Goal: Task Accomplishment & Management: Manage account settings

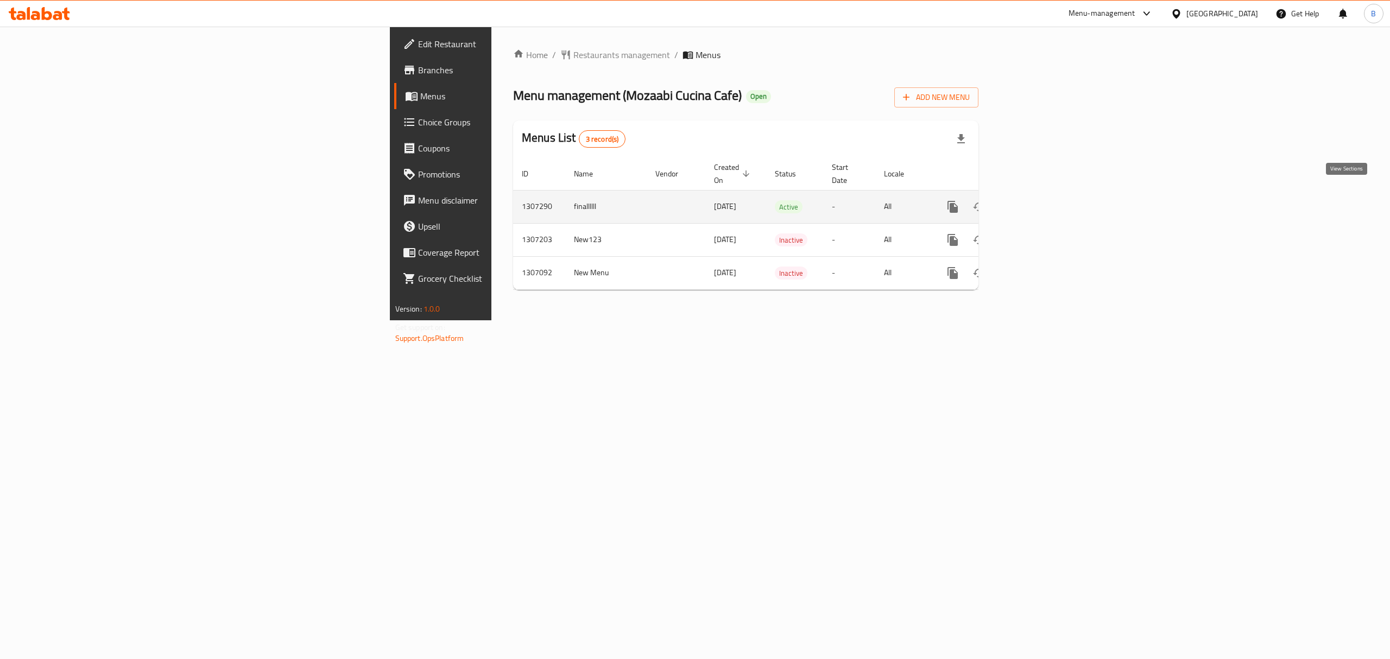
click at [1036, 202] on icon "enhanced table" at bounding box center [1031, 207] width 10 height 10
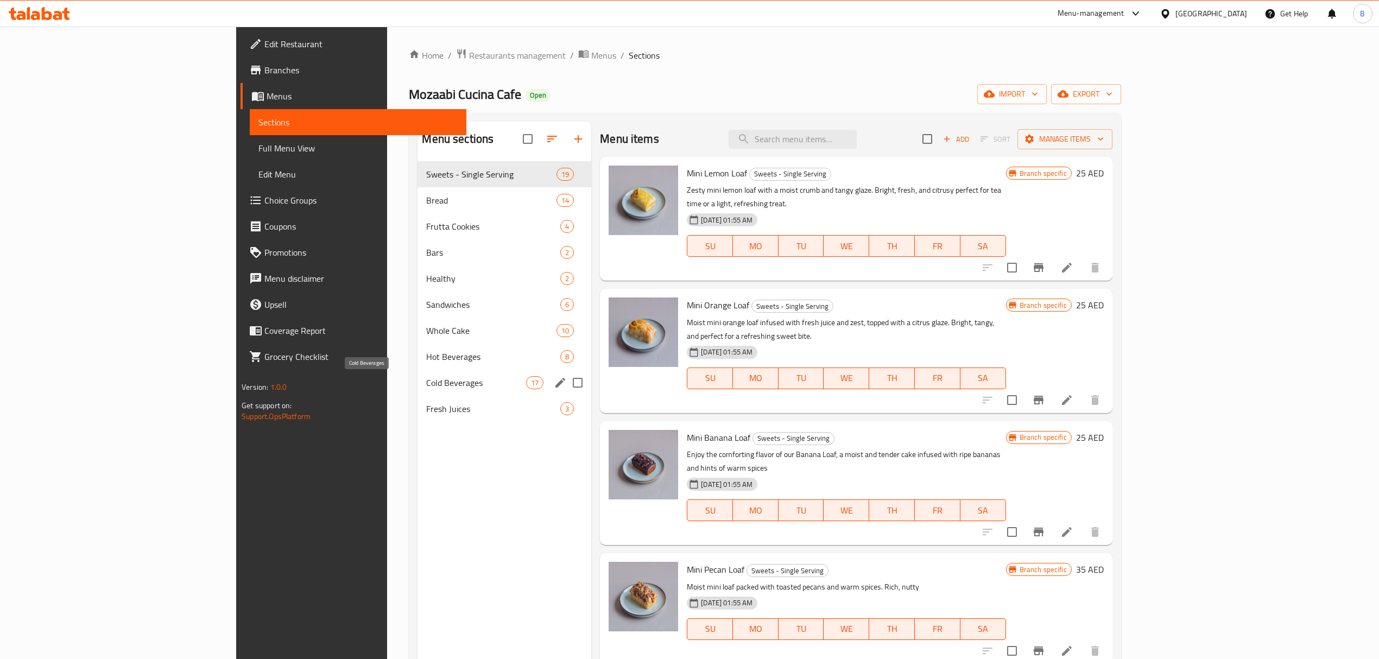
click at [418, 372] on div "Cold Beverages 17" at bounding box center [505, 383] width 174 height 26
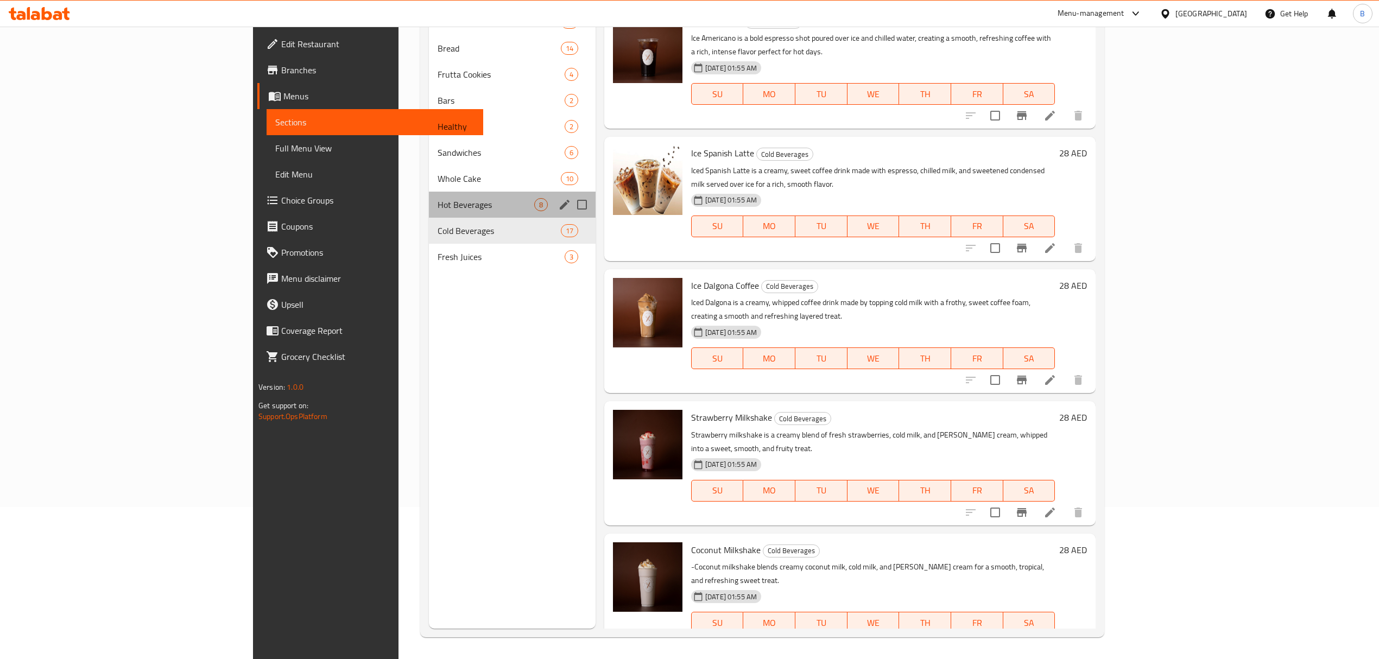
click at [429, 211] on div "Hot Beverages 8" at bounding box center [512, 205] width 167 height 26
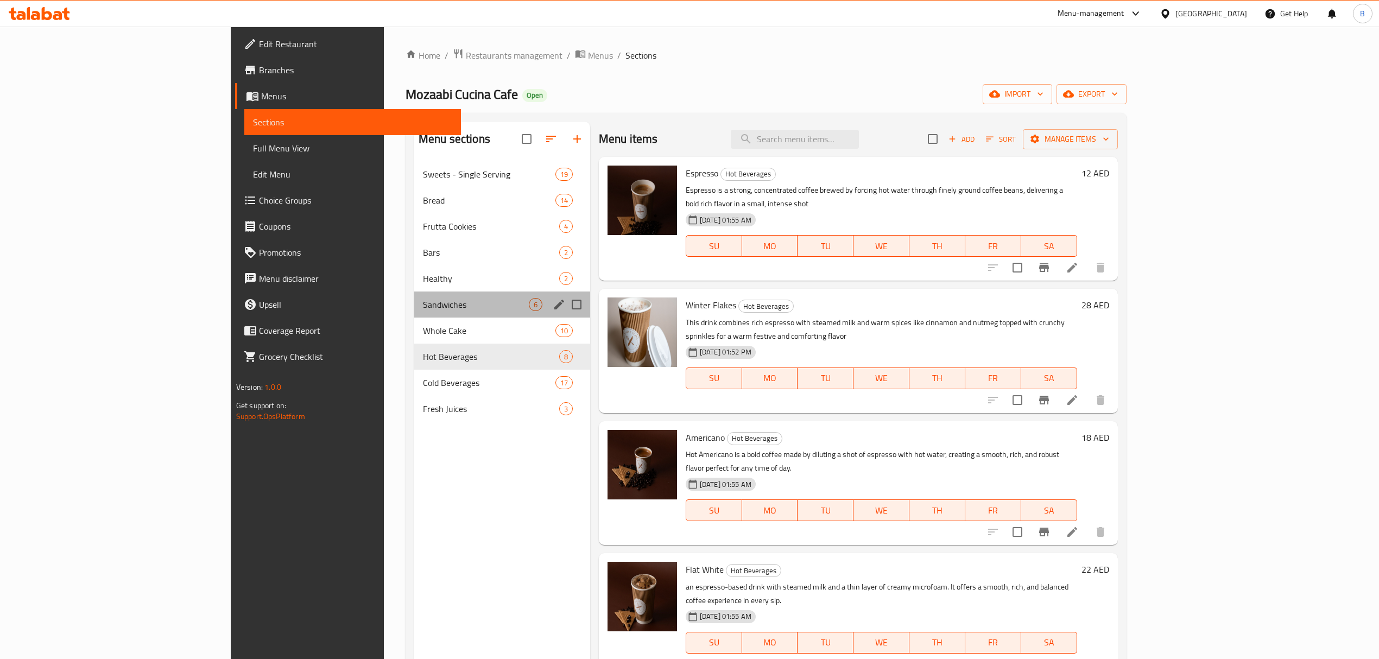
click at [414, 313] on div "Sandwiches 6" at bounding box center [502, 305] width 176 height 26
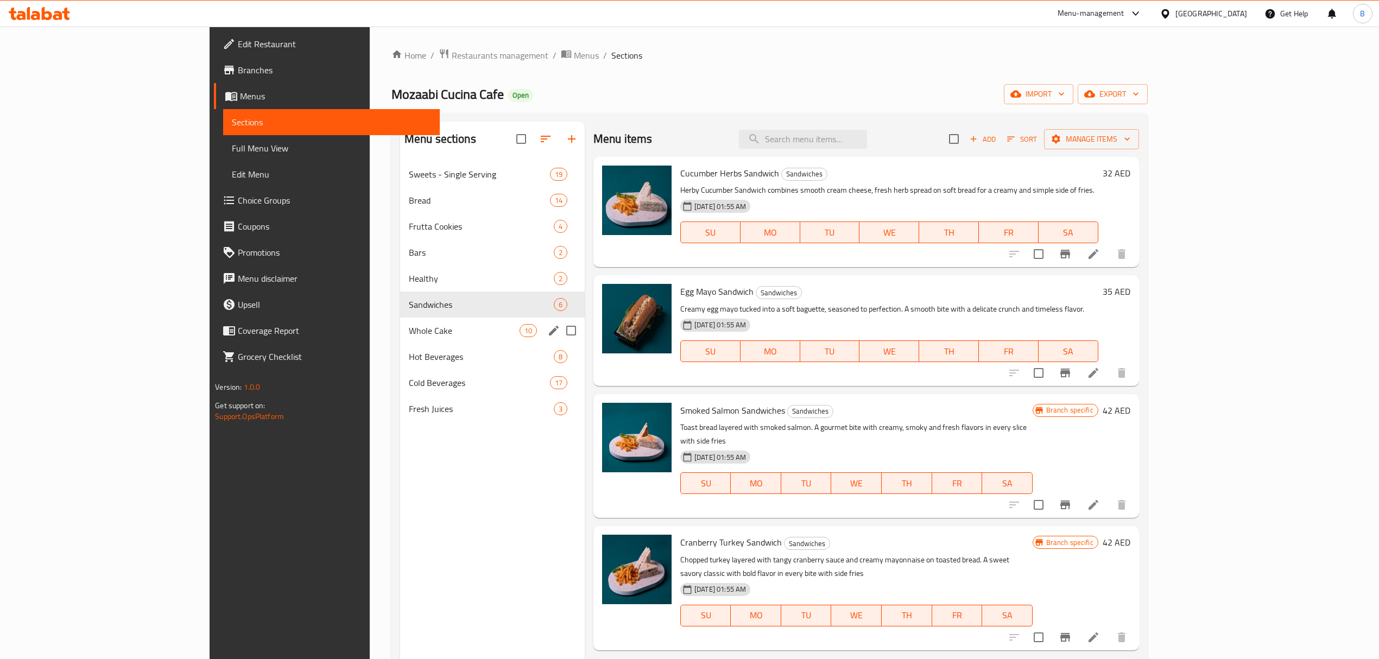
click at [400, 342] on div "Whole Cake 10" at bounding box center [492, 331] width 185 height 26
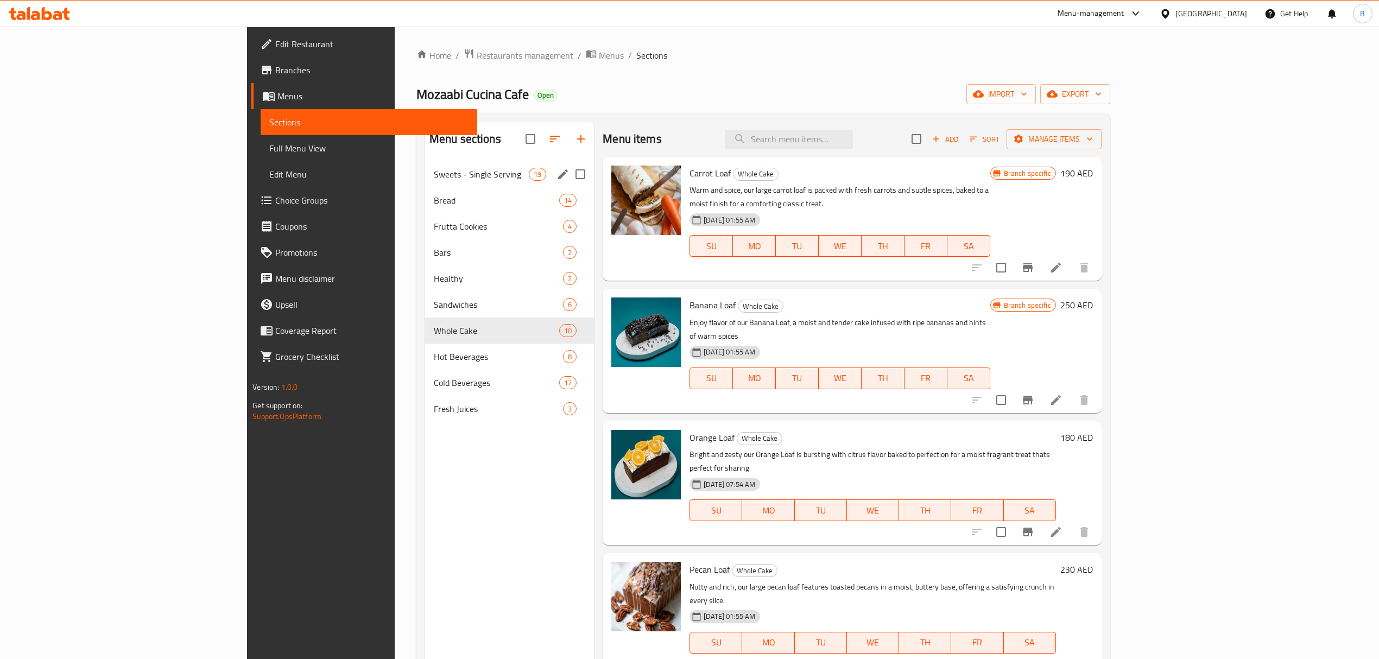
click at [434, 172] on span "Sweets - Single Serving" at bounding box center [481, 174] width 95 height 13
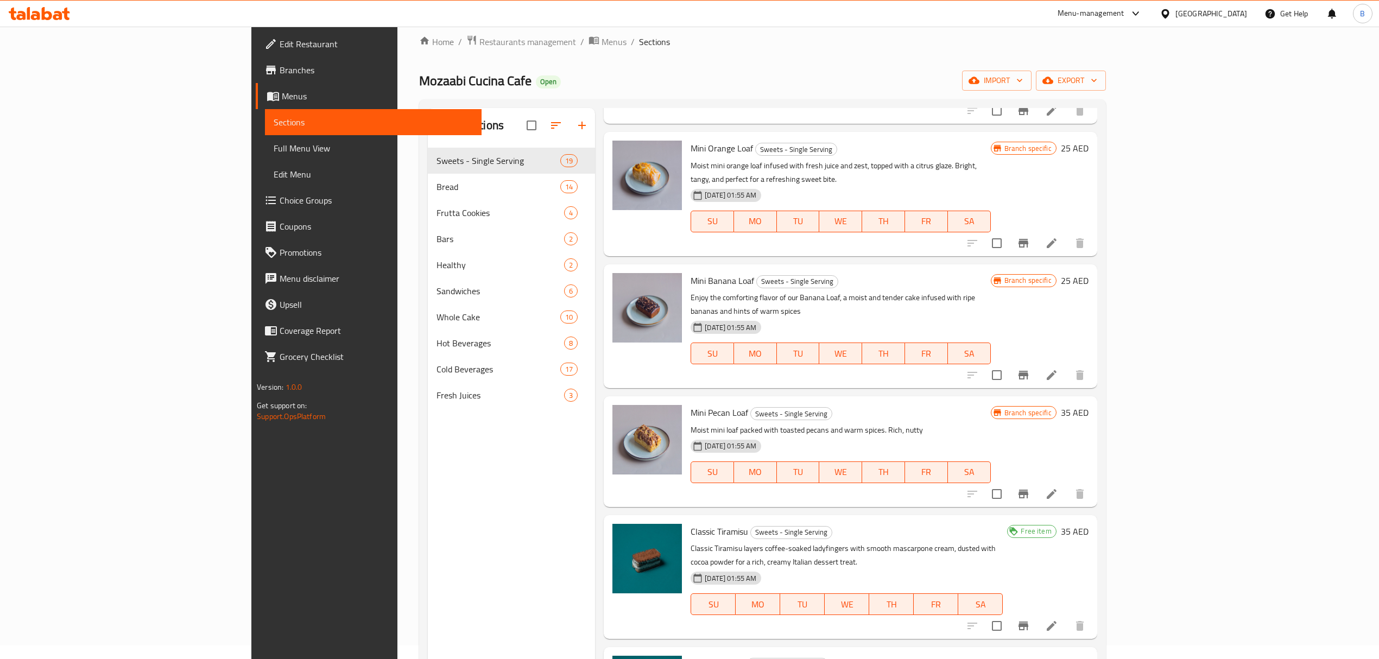
scroll to position [241, 0]
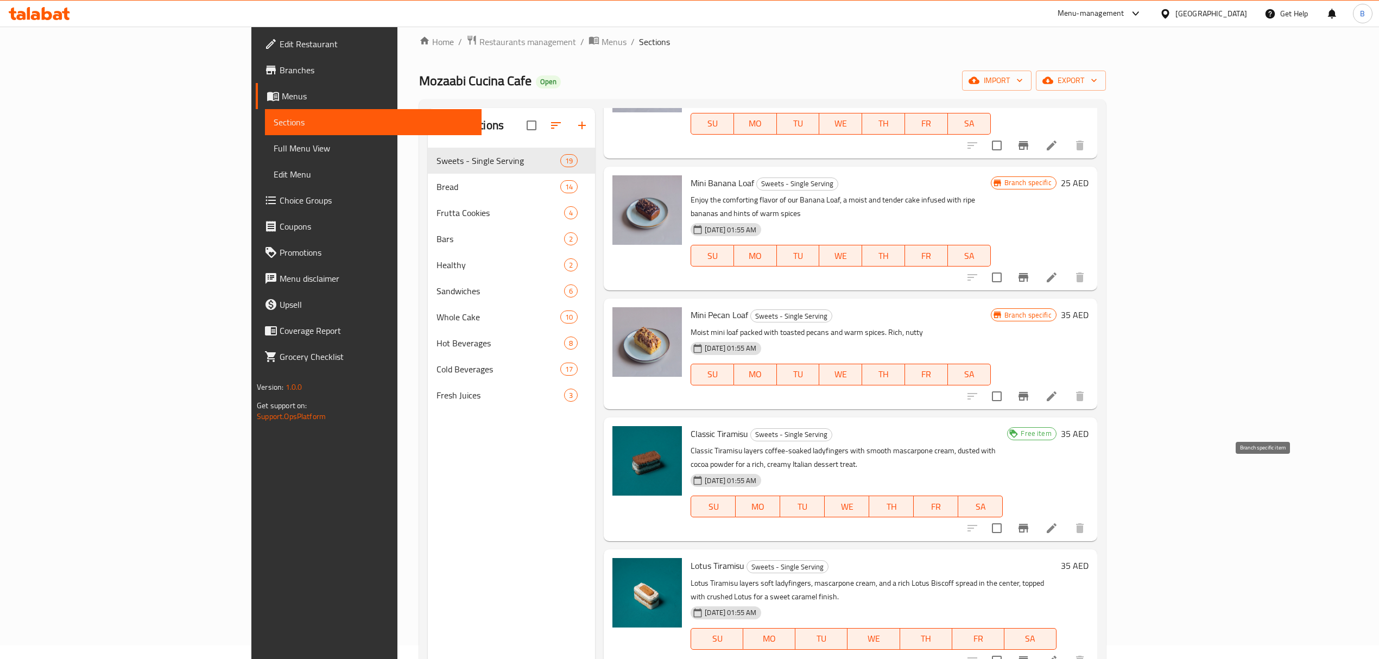
click at [1037, 515] on button "Branch-specific-item" at bounding box center [1023, 528] width 26 height 26
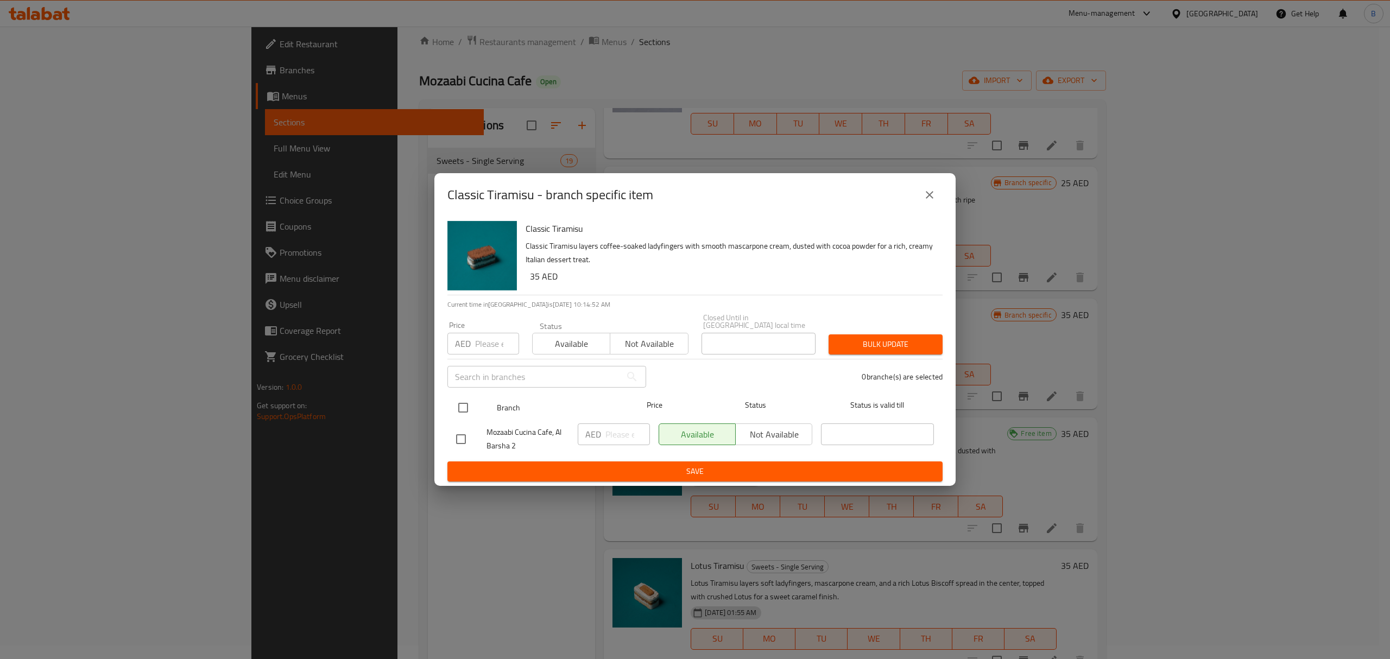
click at [461, 401] on input "checkbox" at bounding box center [463, 407] width 23 height 23
checkbox input "true"
click at [589, 343] on span "Available" at bounding box center [571, 344] width 69 height 16
click at [717, 472] on span "Save" at bounding box center [695, 472] width 478 height 14
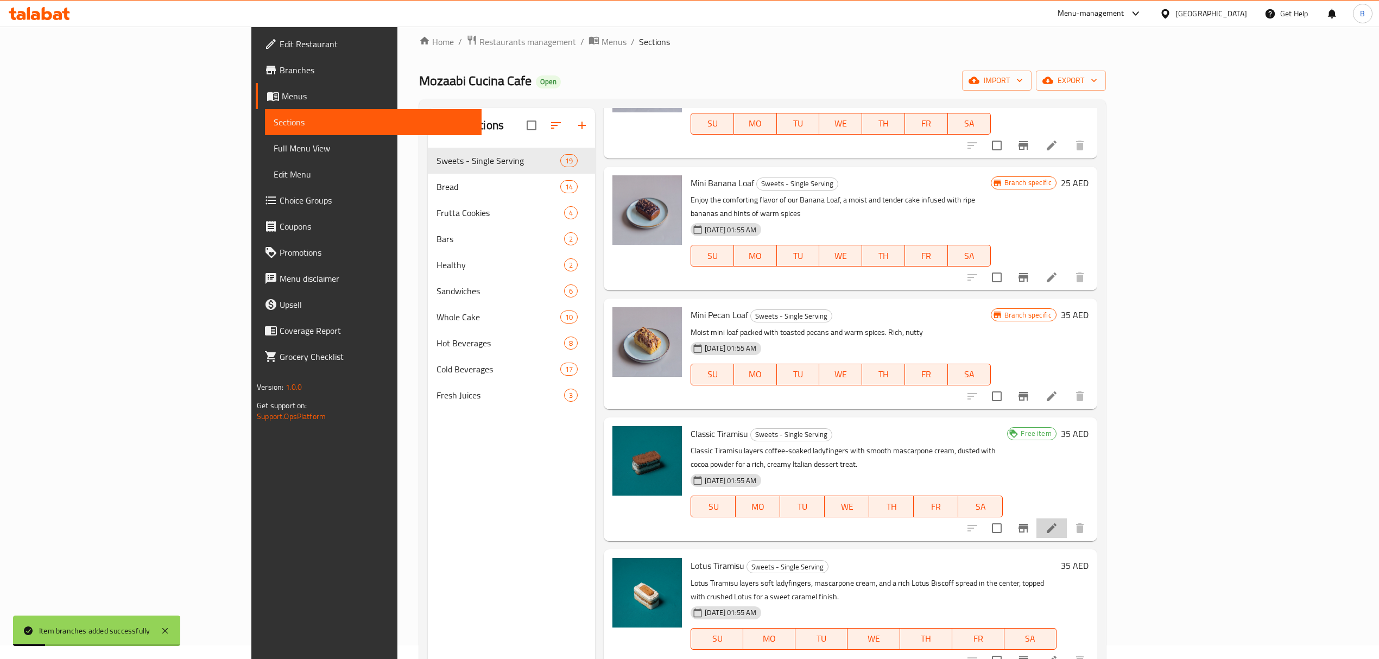
click at [1067, 519] on li at bounding box center [1052, 529] width 30 height 20
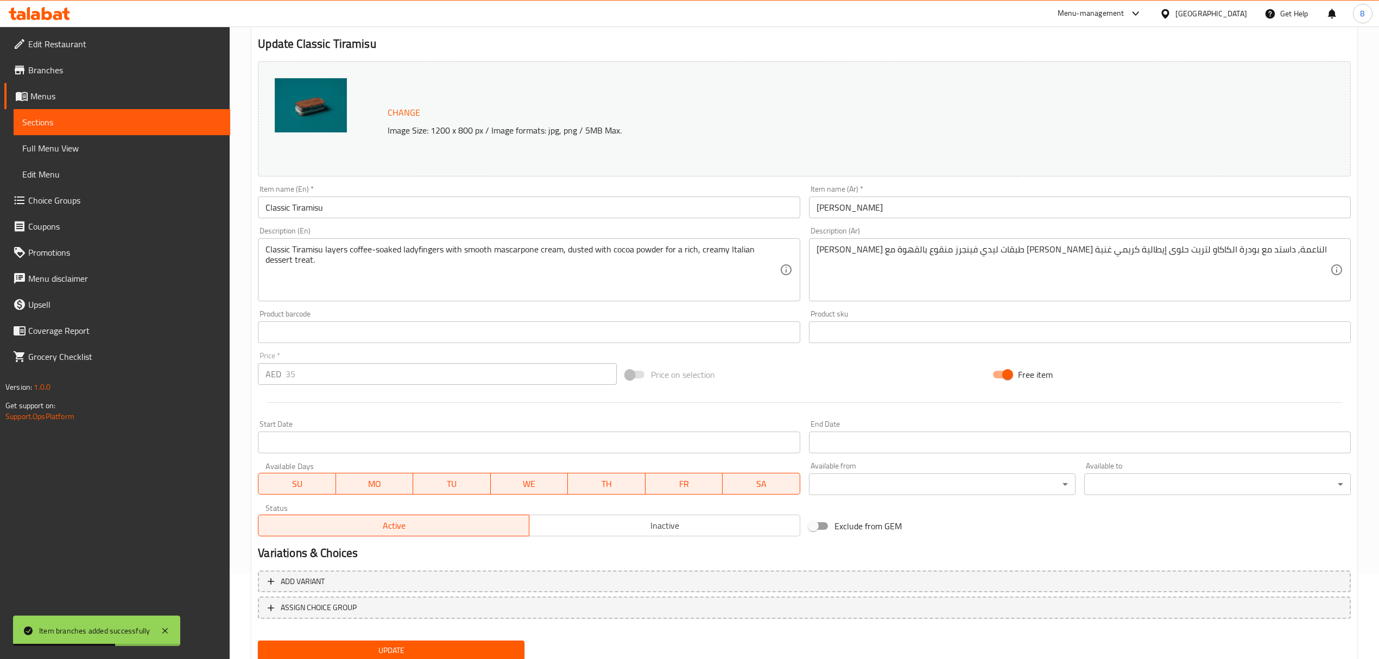
scroll to position [121, 0]
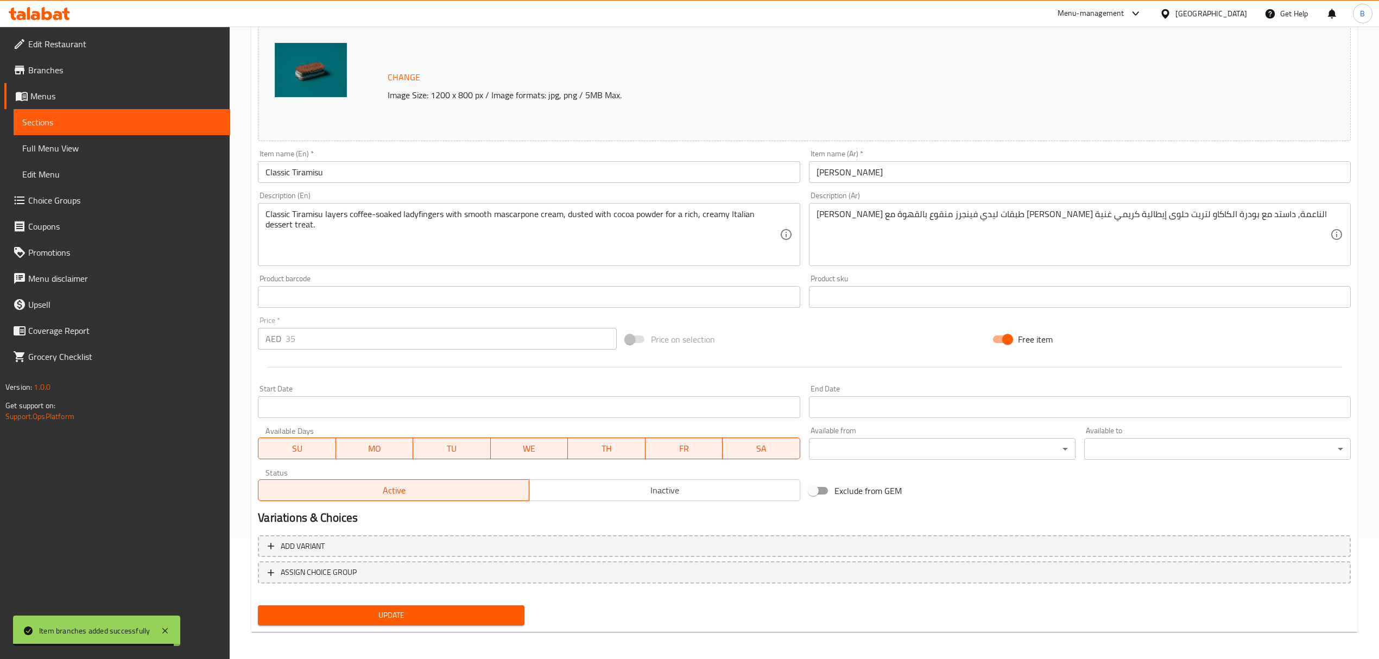
click at [1001, 339] on input "Free item" at bounding box center [1008, 339] width 62 height 21
checkbox input "false"
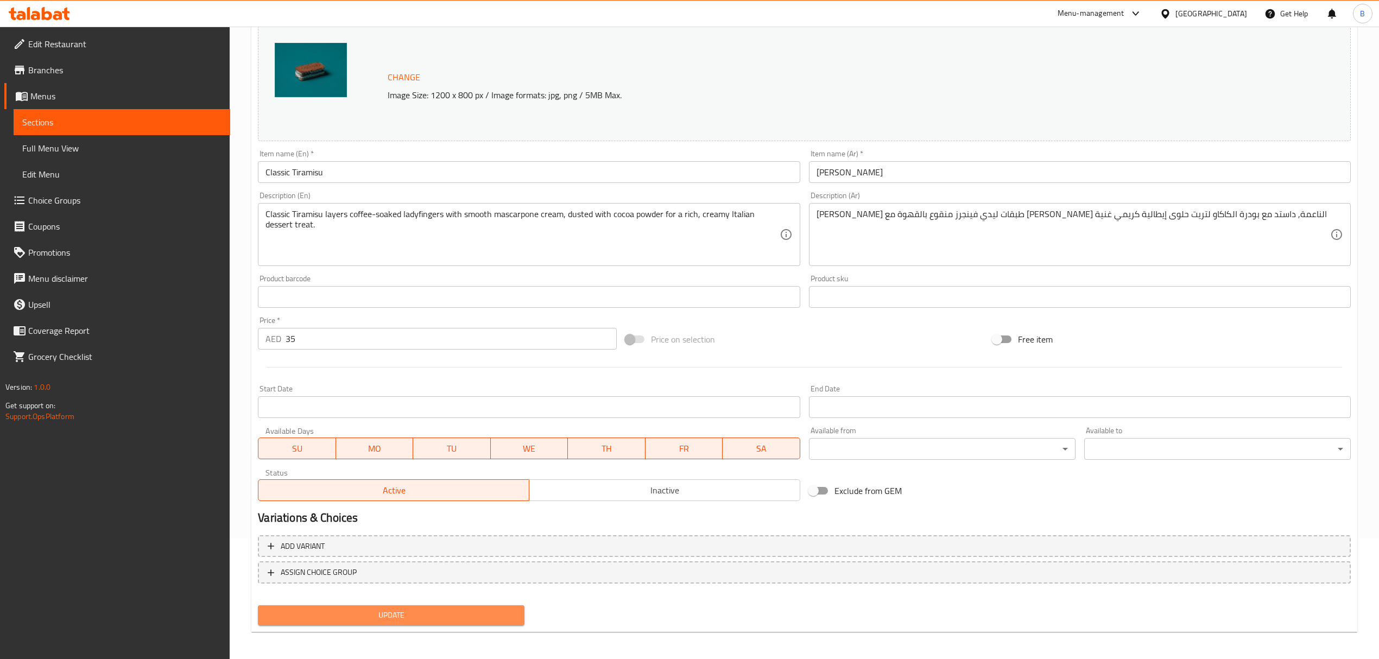
click at [374, 619] on span "Update" at bounding box center [391, 616] width 249 height 14
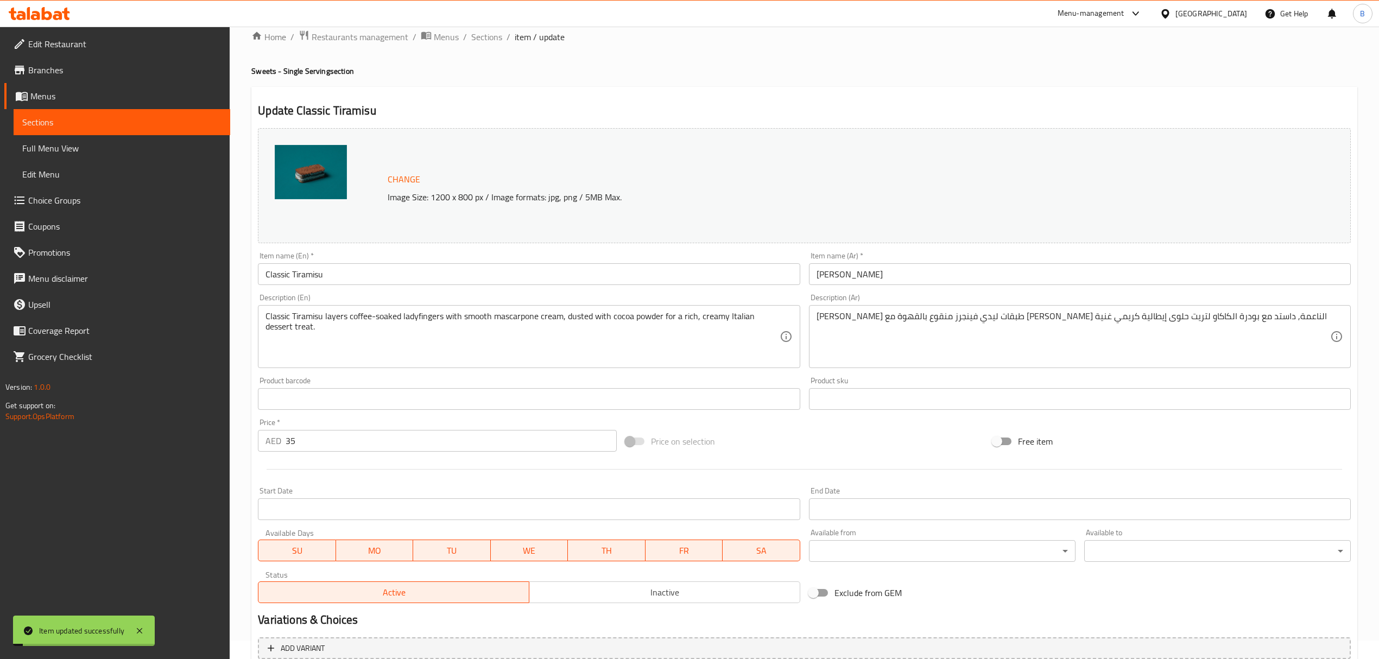
scroll to position [0, 0]
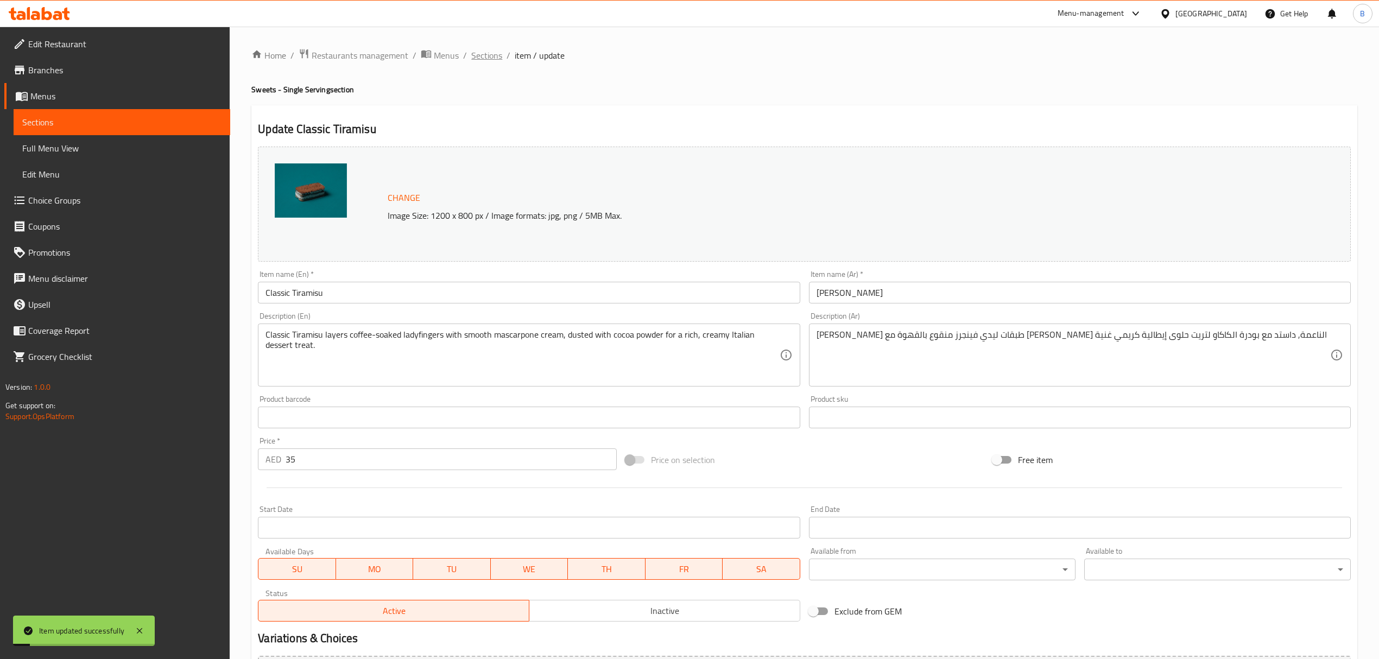
click at [485, 59] on span "Sections" at bounding box center [486, 55] width 31 height 13
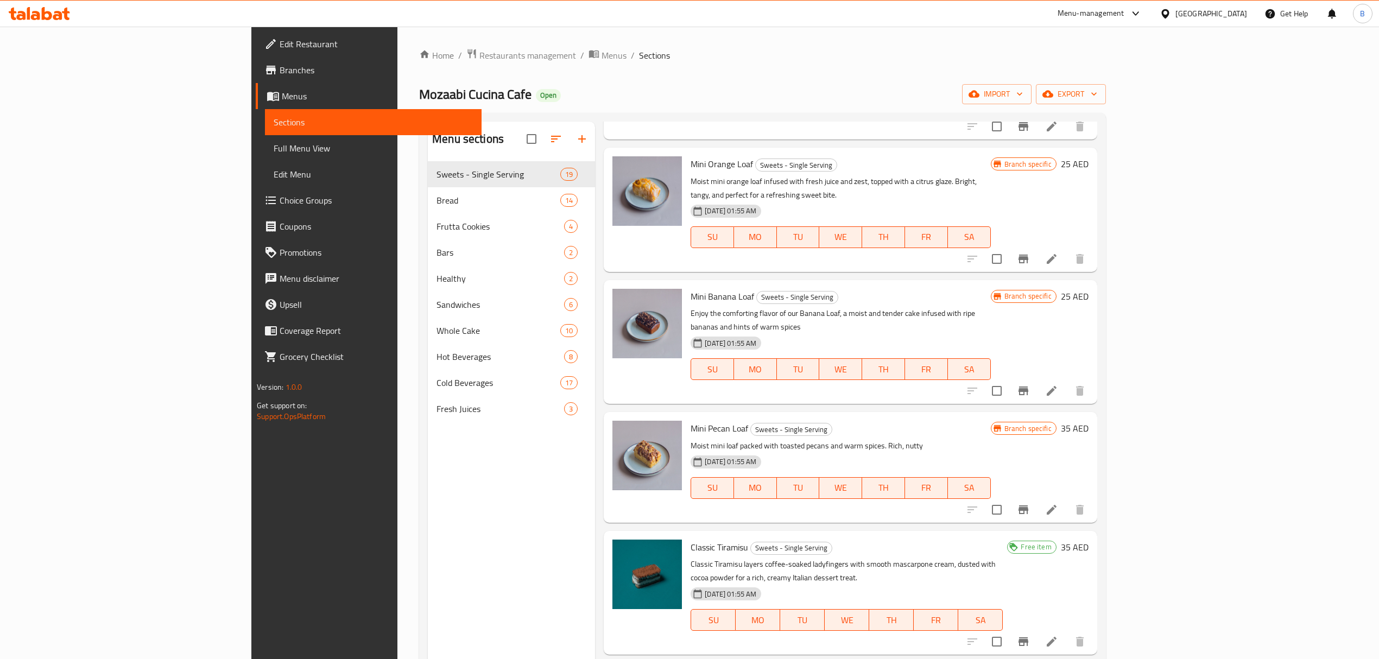
scroll to position [241, 0]
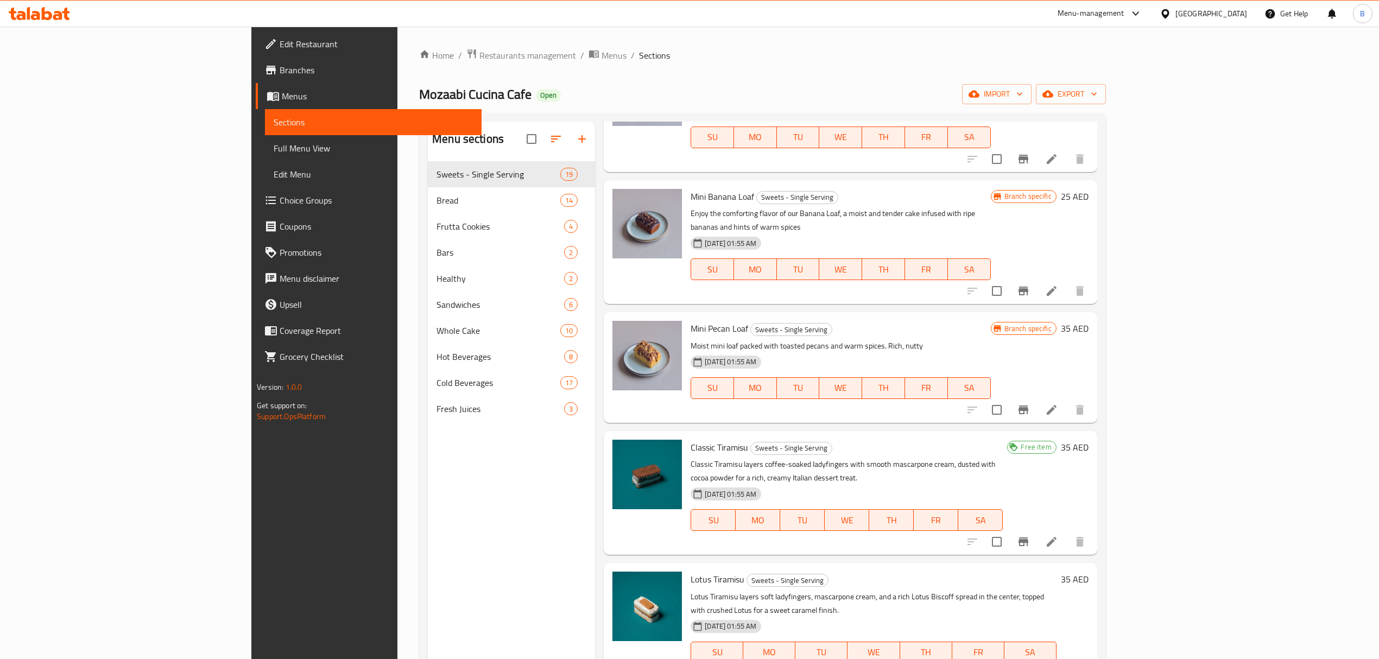
click at [1067, 532] on li at bounding box center [1052, 542] width 30 height 20
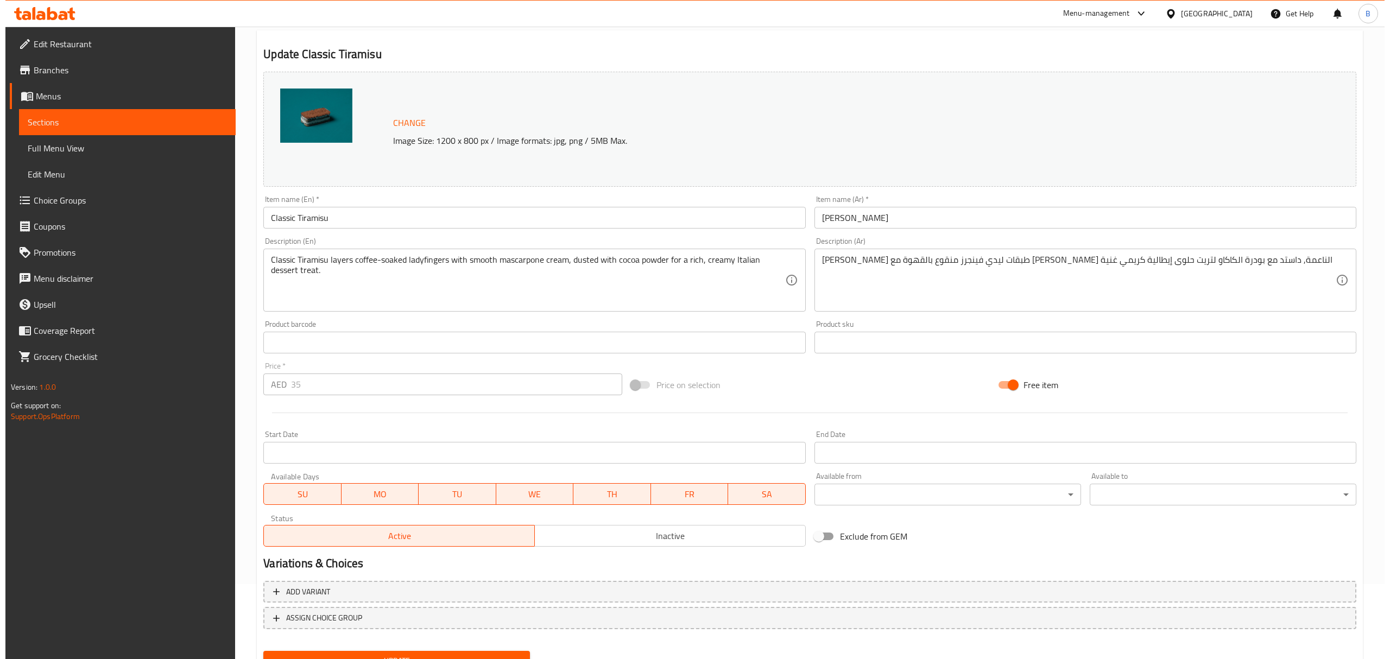
scroll to position [121, 0]
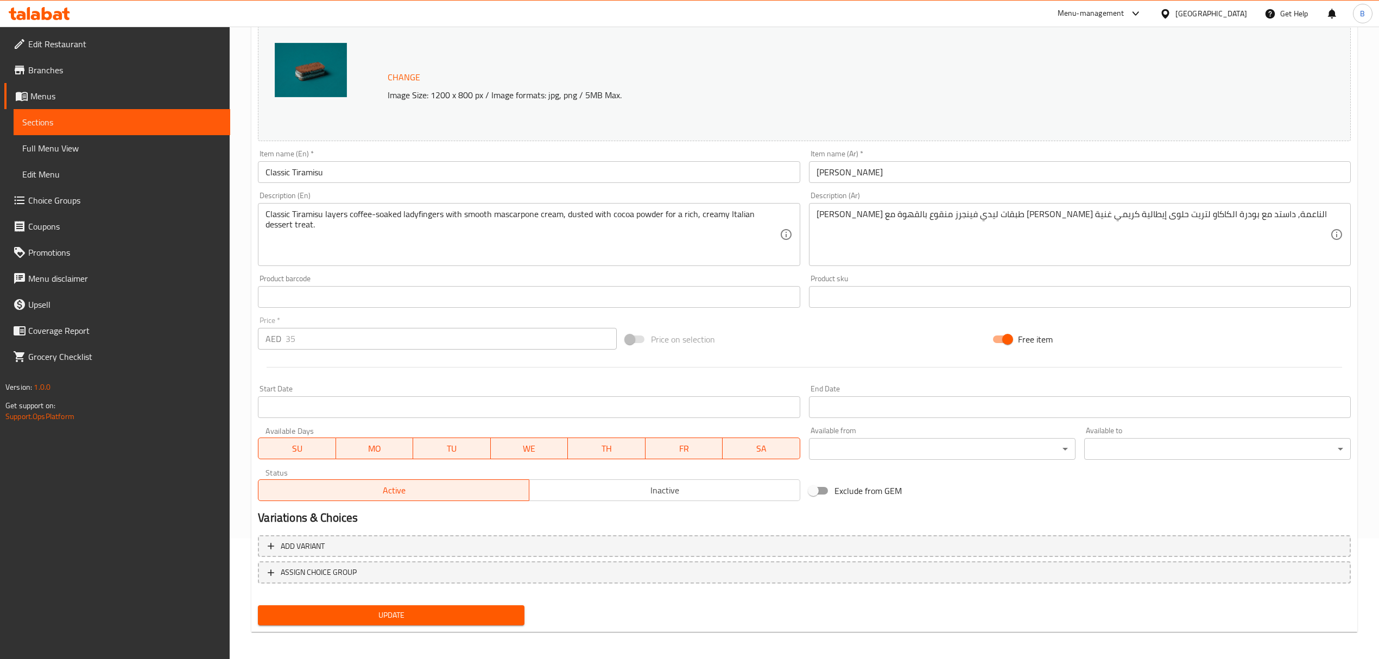
click at [477, 405] on input "Start Date" at bounding box center [529, 407] width 542 height 22
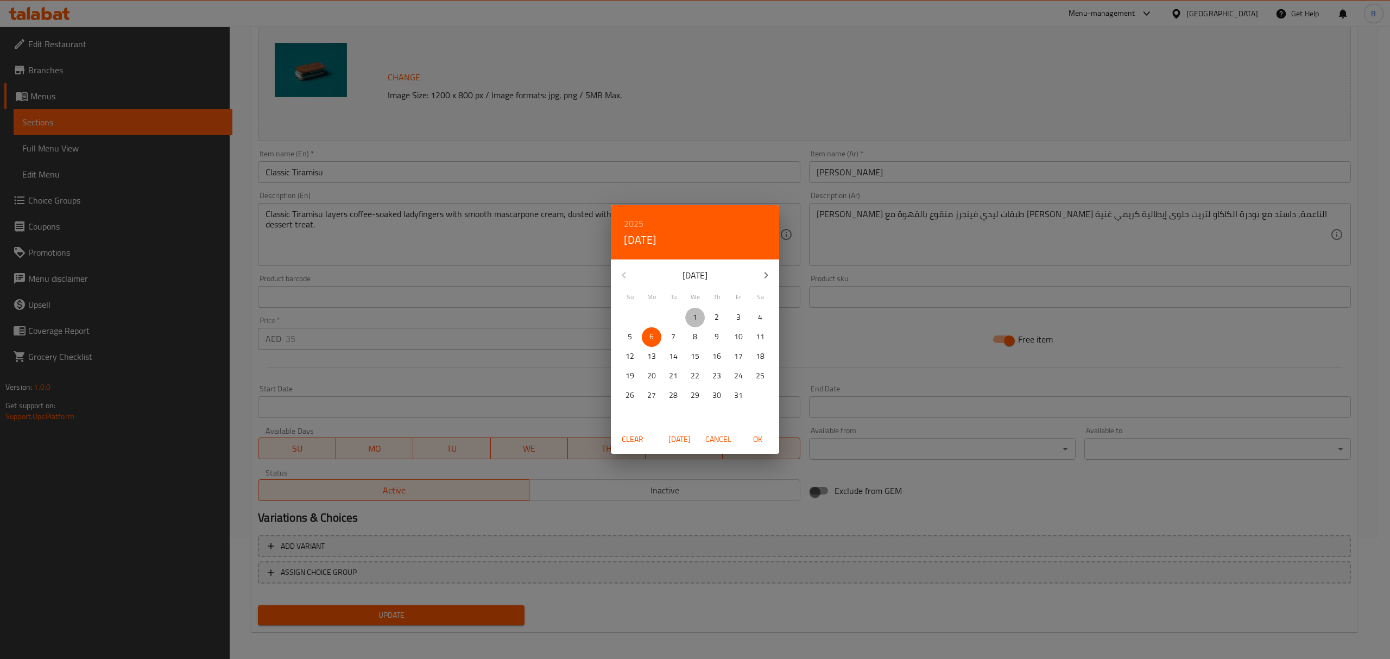
click at [697, 315] on span "1" at bounding box center [695, 318] width 20 height 14
click at [763, 442] on span "OK" at bounding box center [757, 440] width 26 height 14
type input "[DATE]"
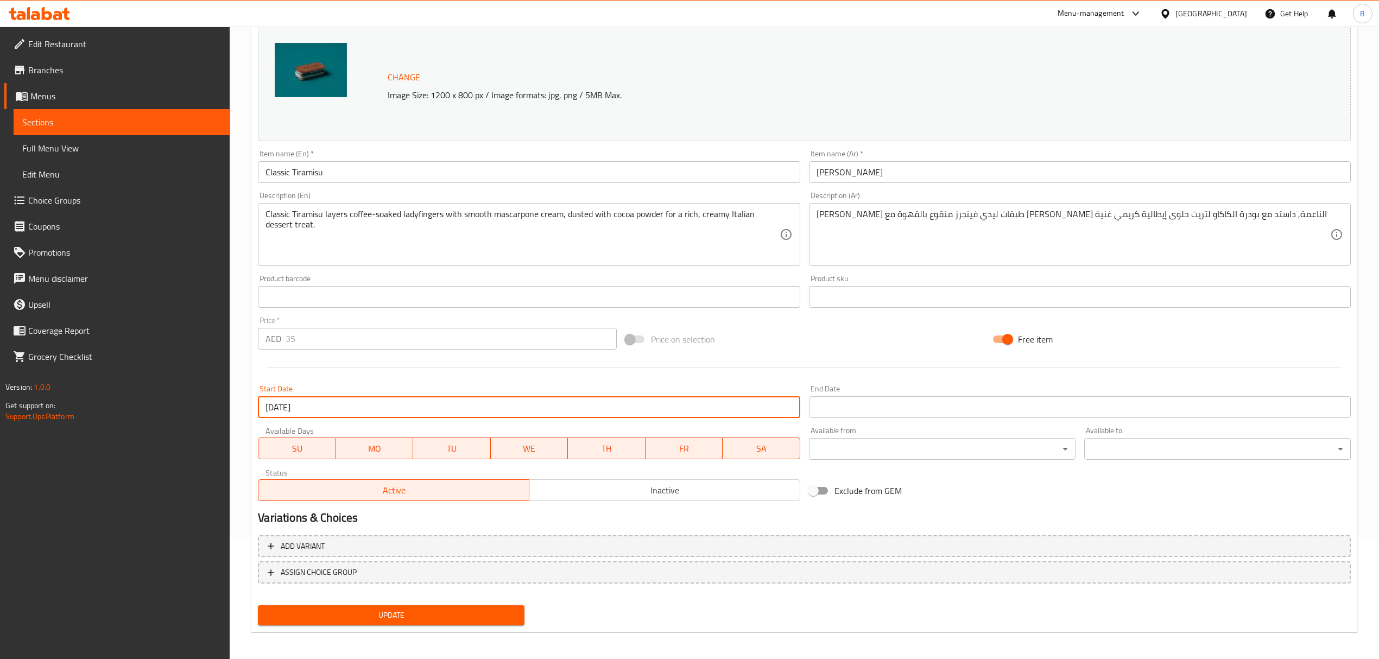
click at [873, 406] on input "Start Date" at bounding box center [1080, 407] width 542 height 22
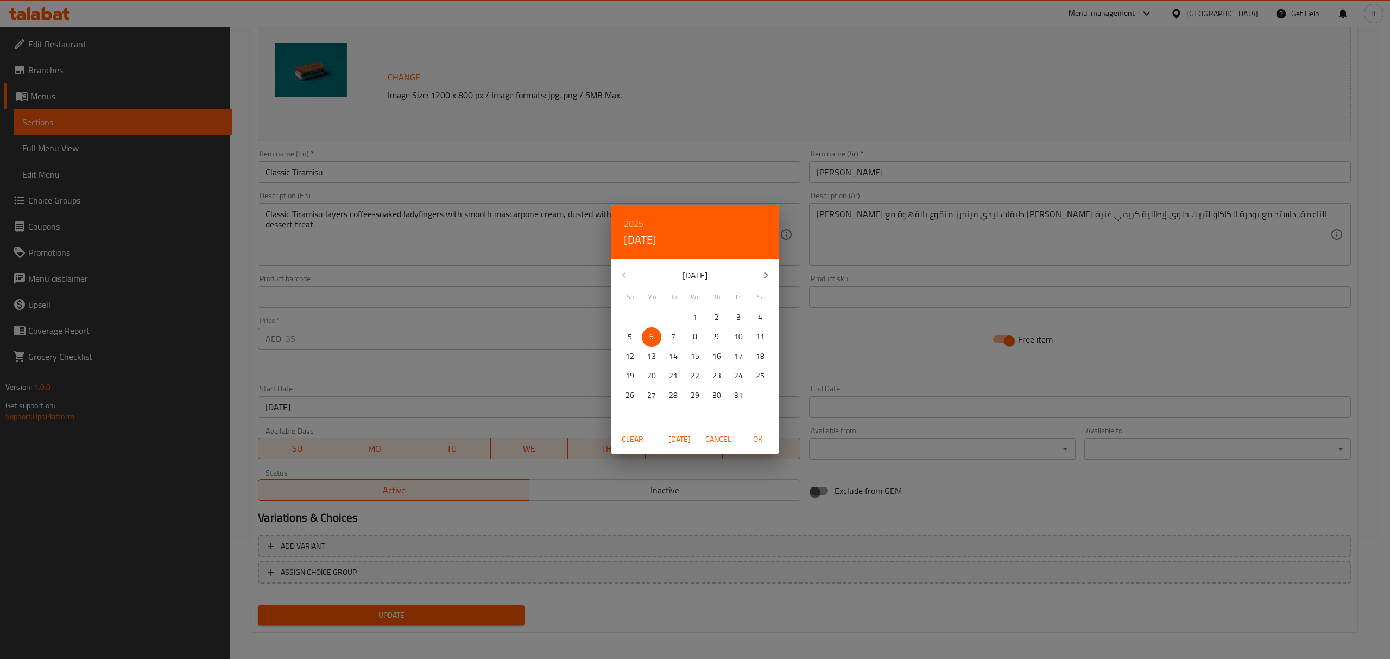
click at [626, 213] on div "2025 [DATE]" at bounding box center [695, 232] width 168 height 54
click at [633, 222] on h6 "2025" at bounding box center [634, 223] width 20 height 15
click at [696, 410] on div "2031" at bounding box center [695, 413] width 168 height 22
click at [766, 437] on span "OK" at bounding box center [757, 440] width 26 height 14
type input "[DATE]"
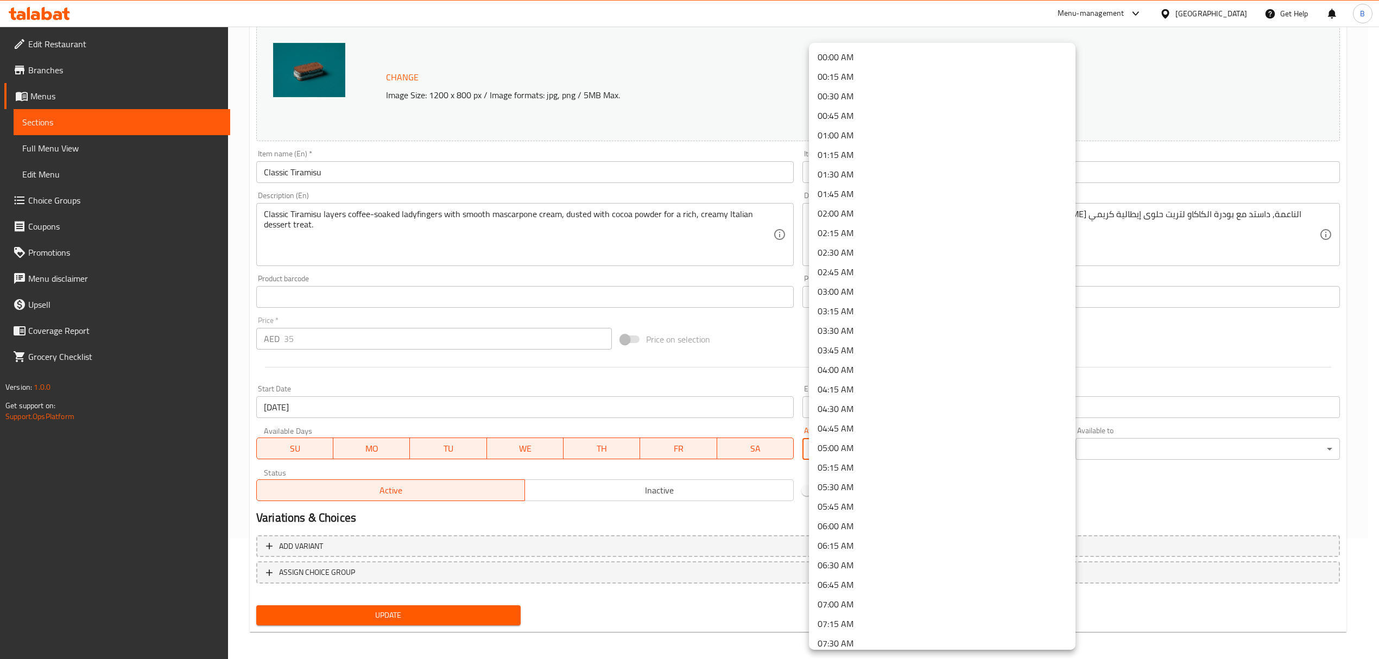
click at [913, 450] on body "​ Menu-management [GEOGRAPHIC_DATA] Get Help B Edit Restaurant Branches Menus S…" at bounding box center [689, 222] width 1379 height 633
click at [838, 55] on li "00:00 AM" at bounding box center [942, 57] width 267 height 20
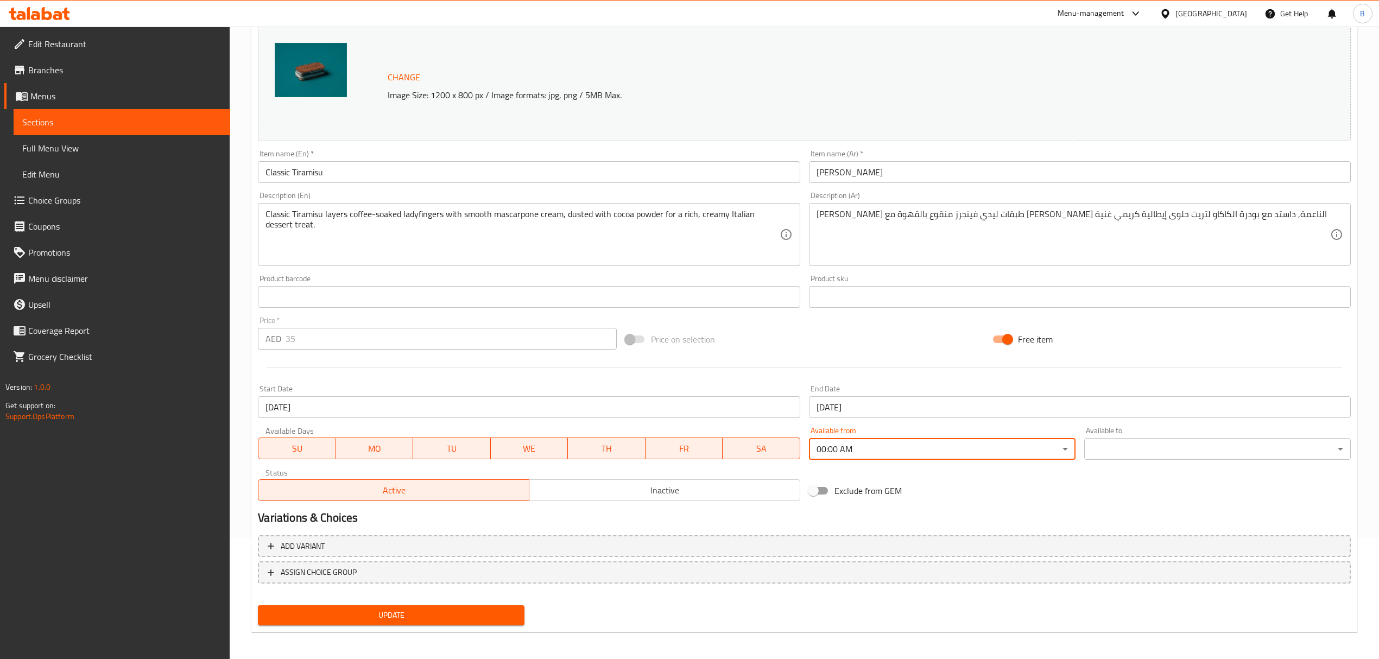
click at [1104, 438] on div "Available to ​ ​" at bounding box center [1217, 443] width 267 height 33
click at [1106, 445] on body "​ Menu-management [GEOGRAPHIC_DATA] Get Help B Edit Restaurant Branches Menus S…" at bounding box center [689, 222] width 1379 height 633
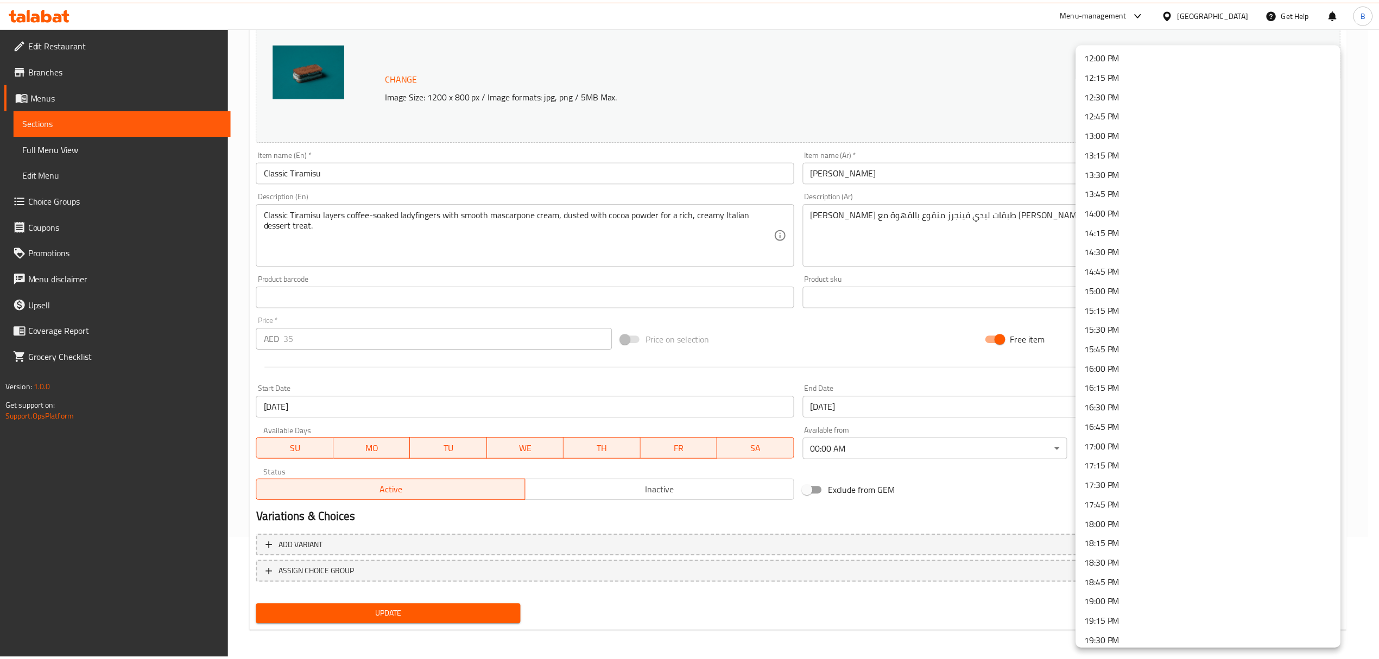
scroll to position [1297, 0]
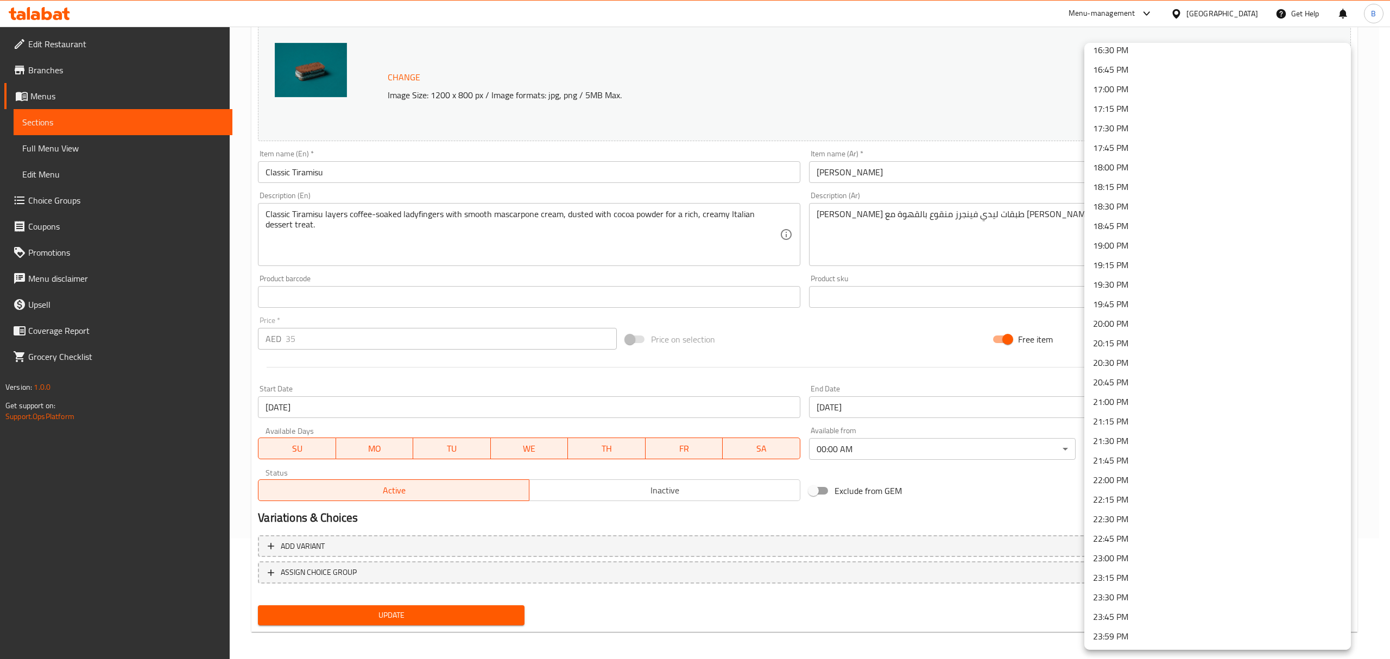
click at [1130, 633] on li "23:59 PM" at bounding box center [1217, 637] width 267 height 20
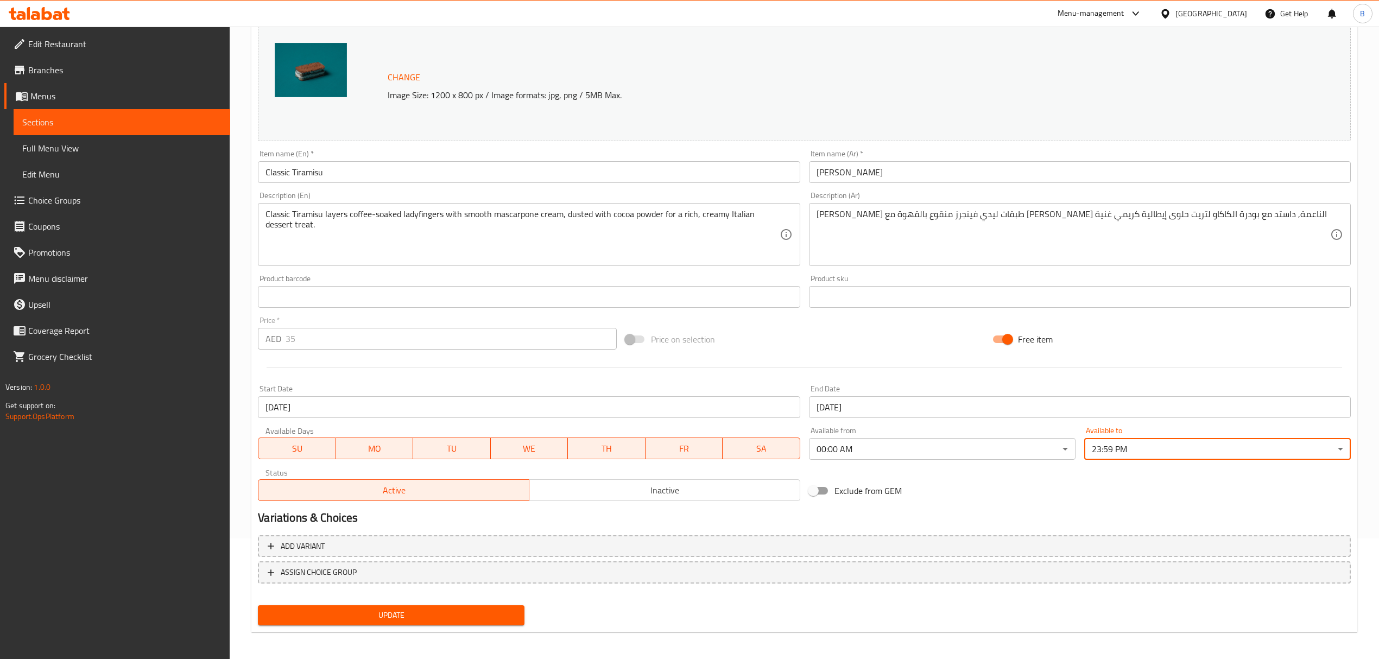
click at [479, 622] on button "Update" at bounding box center [391, 615] width 267 height 20
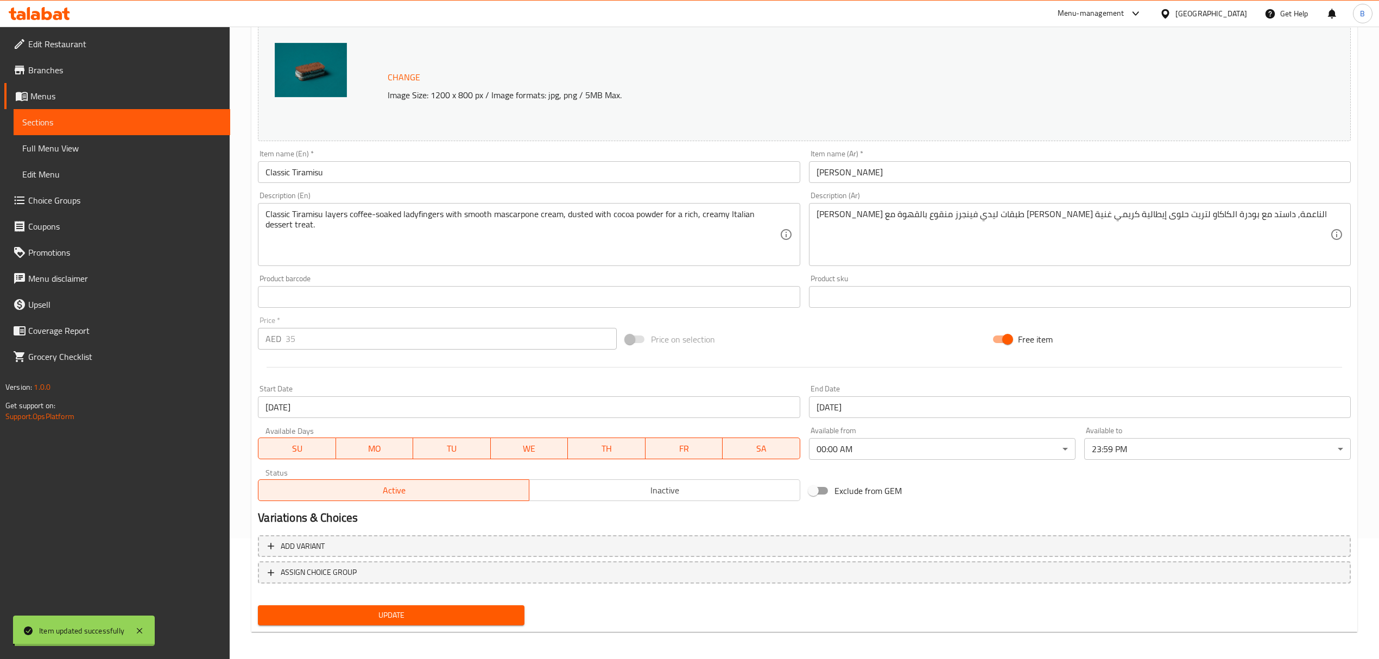
scroll to position [0, 0]
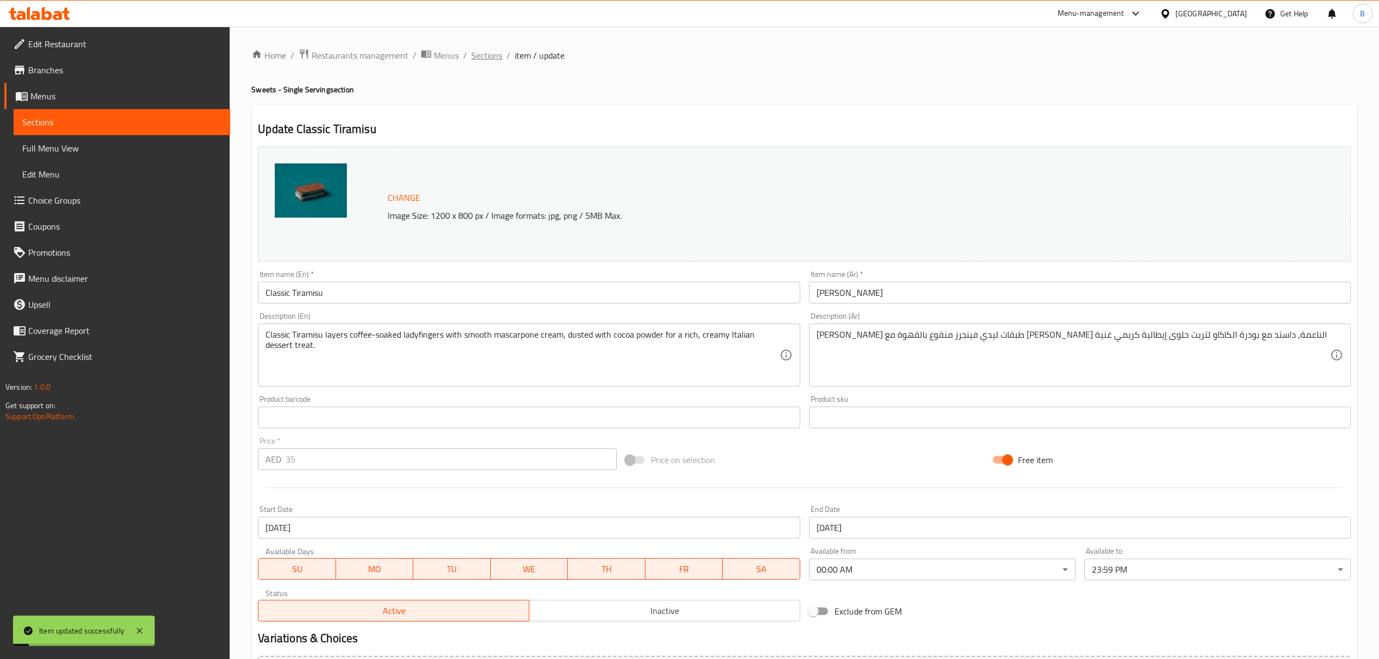
click at [483, 59] on span "Sections" at bounding box center [486, 55] width 31 height 13
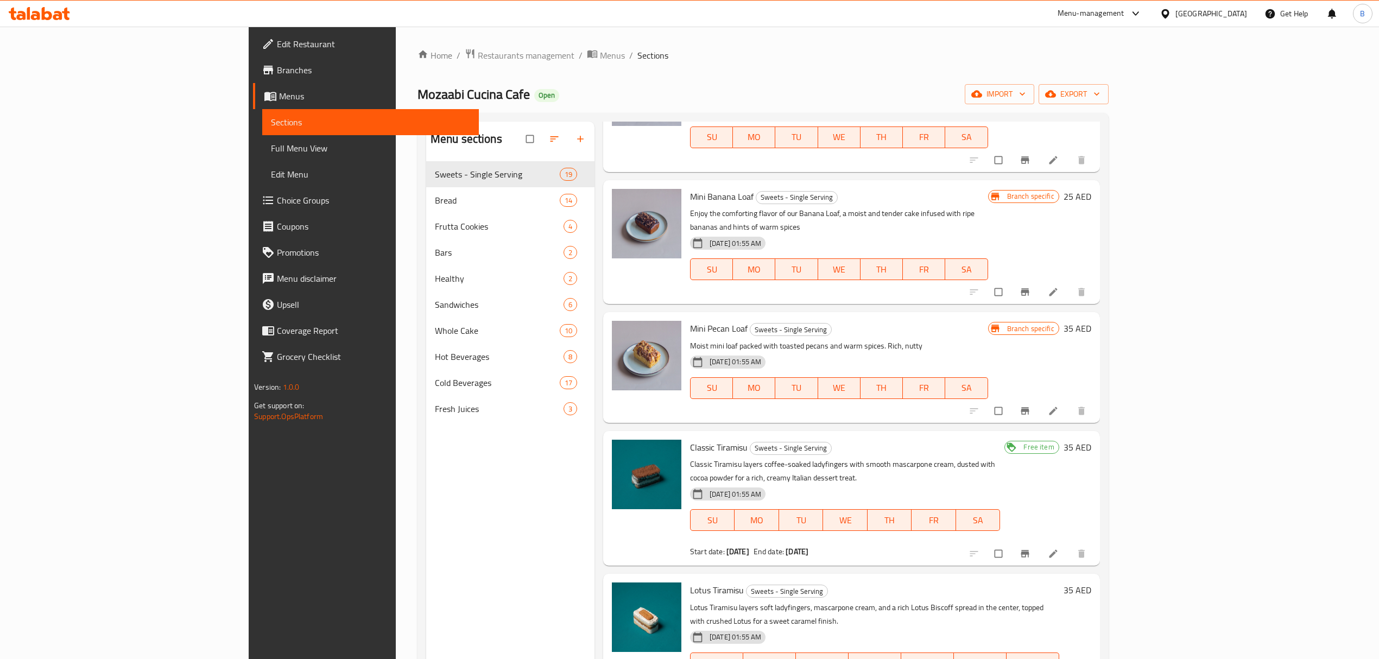
scroll to position [362, 0]
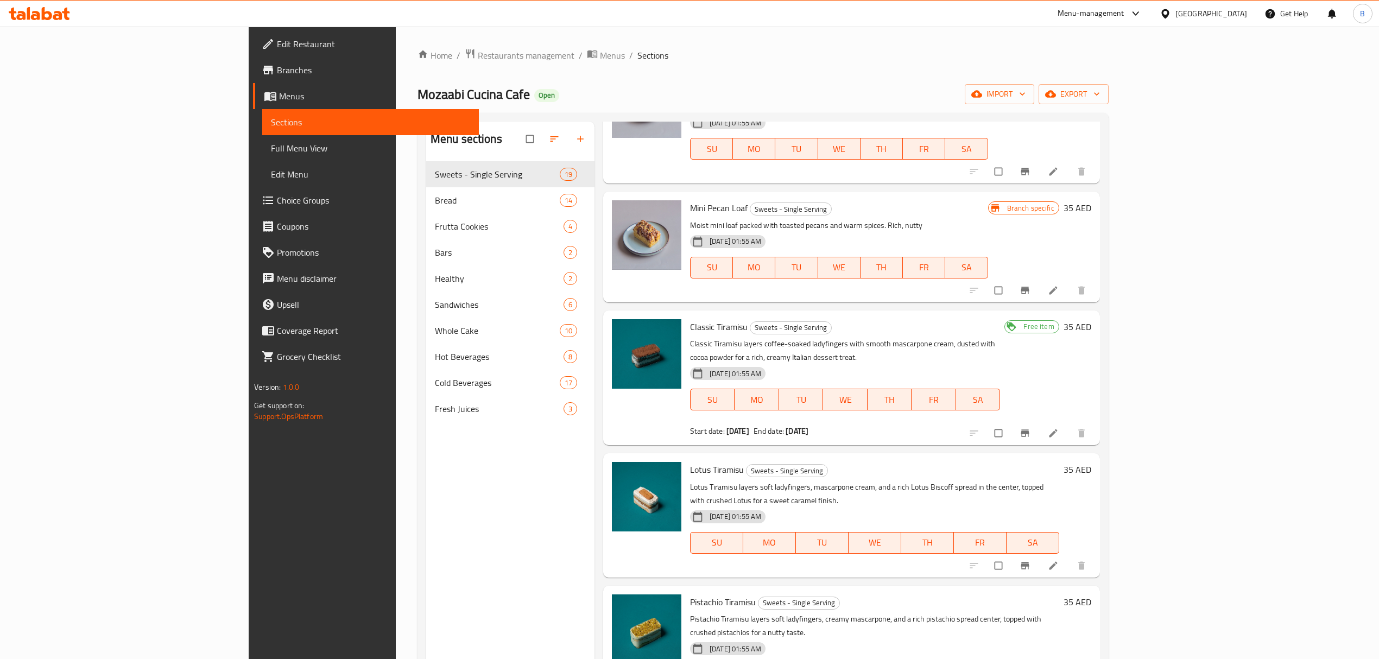
click at [426, 491] on div "Menu sections Sweets - Single Serving 19 Bread 14 Frutta Cookies 4 Bars 2 Healt…" at bounding box center [510, 451] width 168 height 659
click at [600, 49] on span "Menus" at bounding box center [612, 55] width 25 height 13
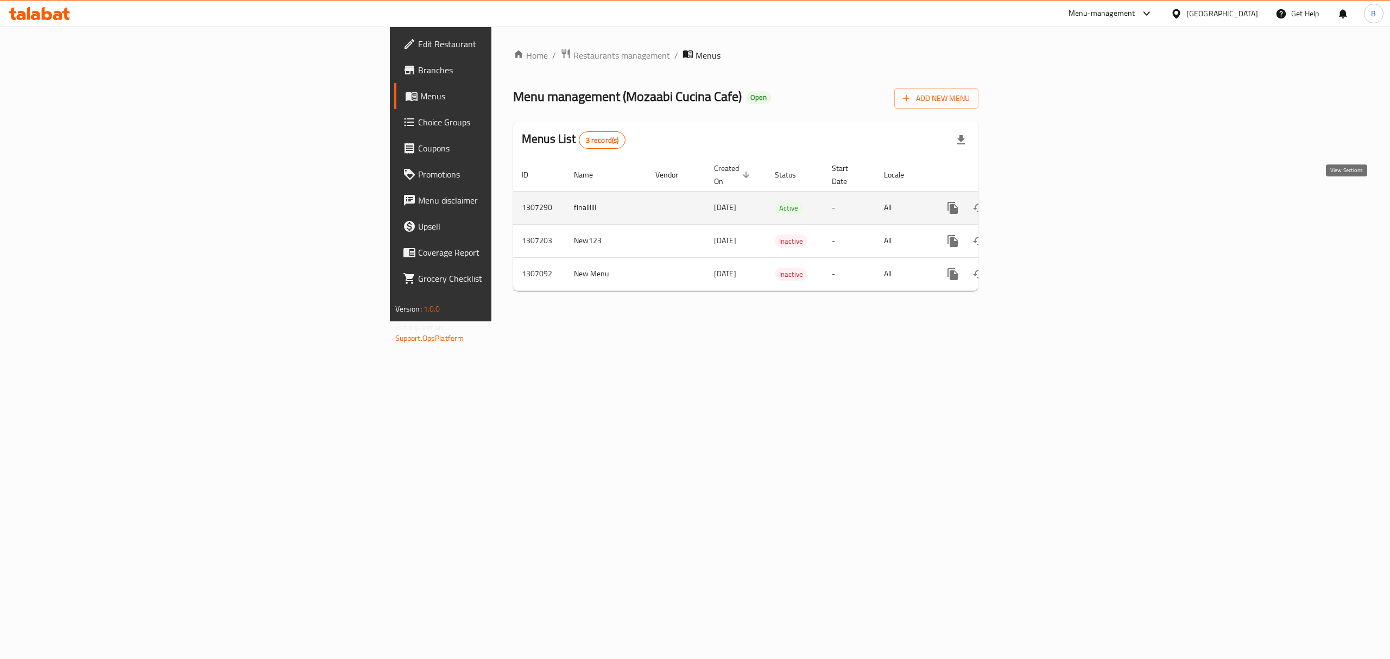
click at [1038, 201] on icon "enhanced table" at bounding box center [1031, 207] width 13 height 13
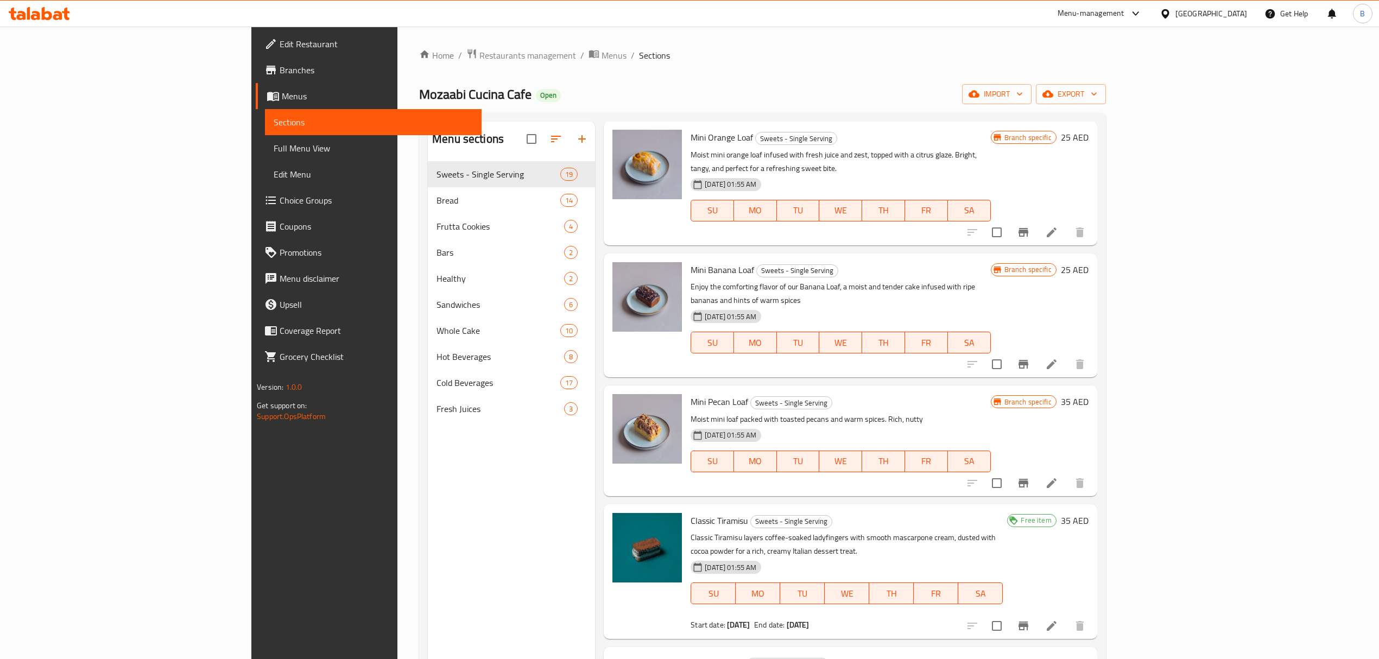
scroll to position [241, 0]
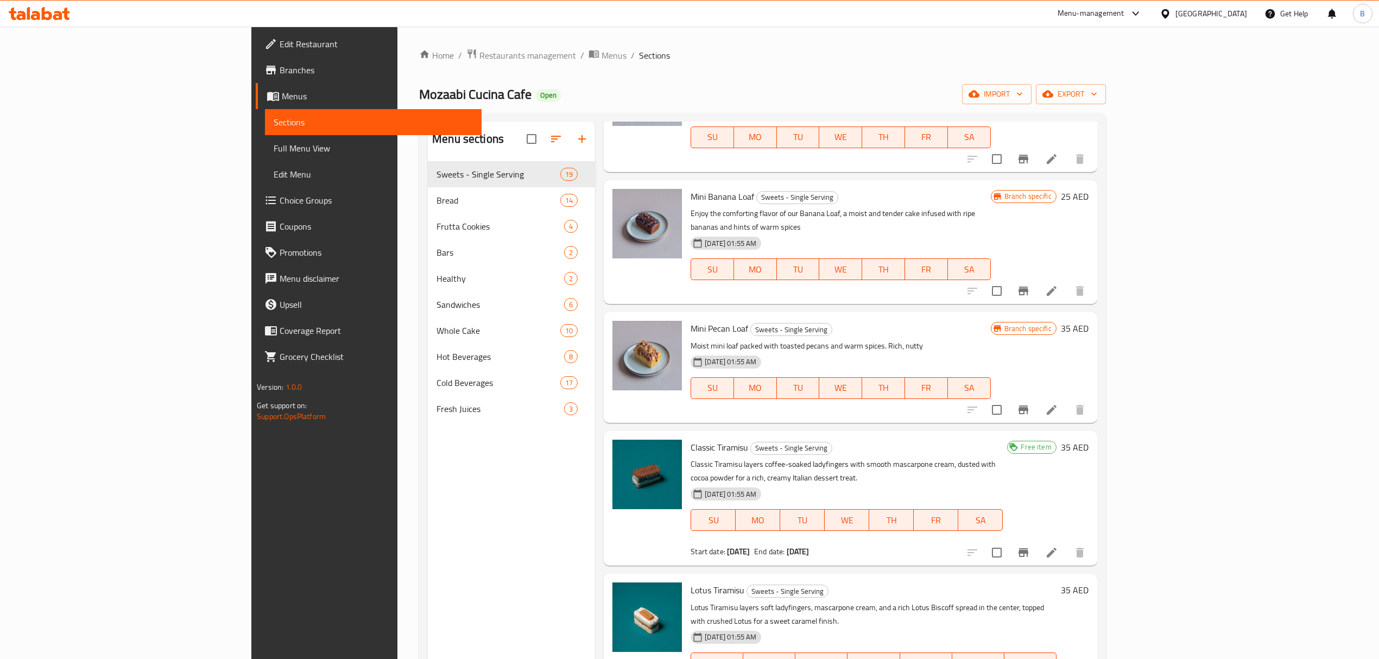
click at [1056, 442] on span "Free item" at bounding box center [1035, 447] width 39 height 10
click at [1058, 546] on icon at bounding box center [1051, 552] width 13 height 13
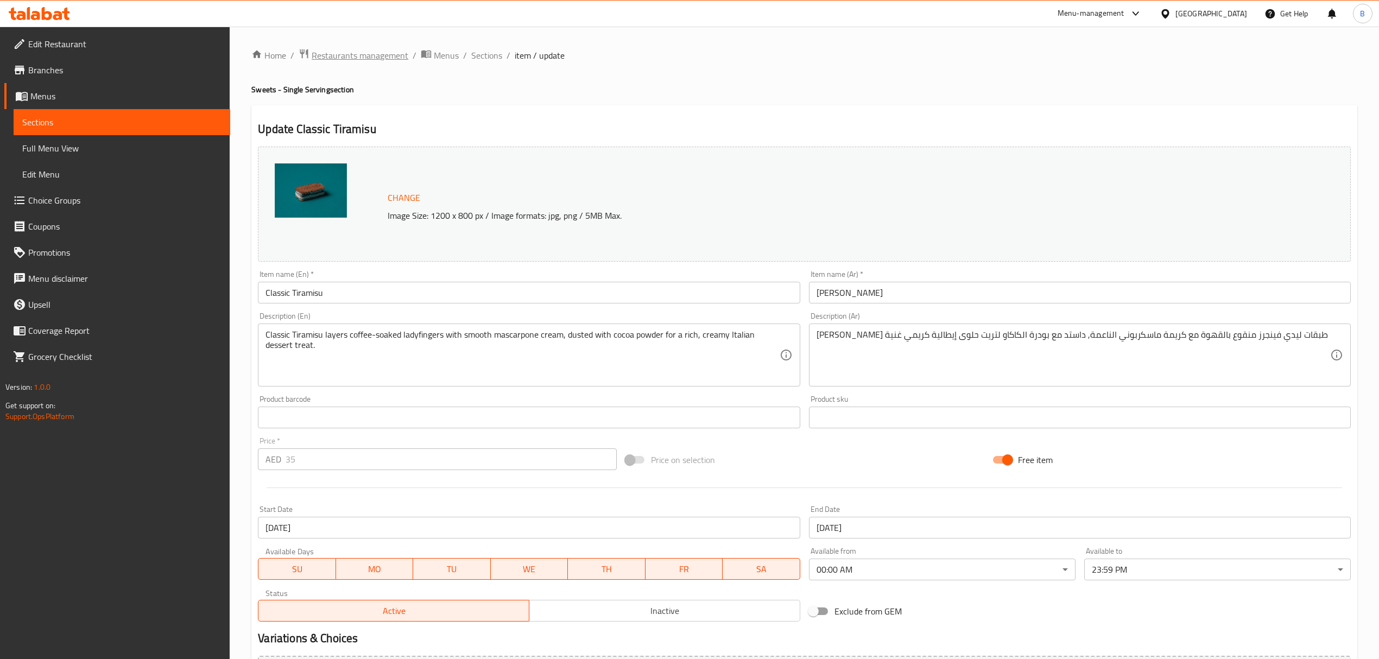
click at [353, 51] on span "Restaurants management" at bounding box center [360, 55] width 97 height 13
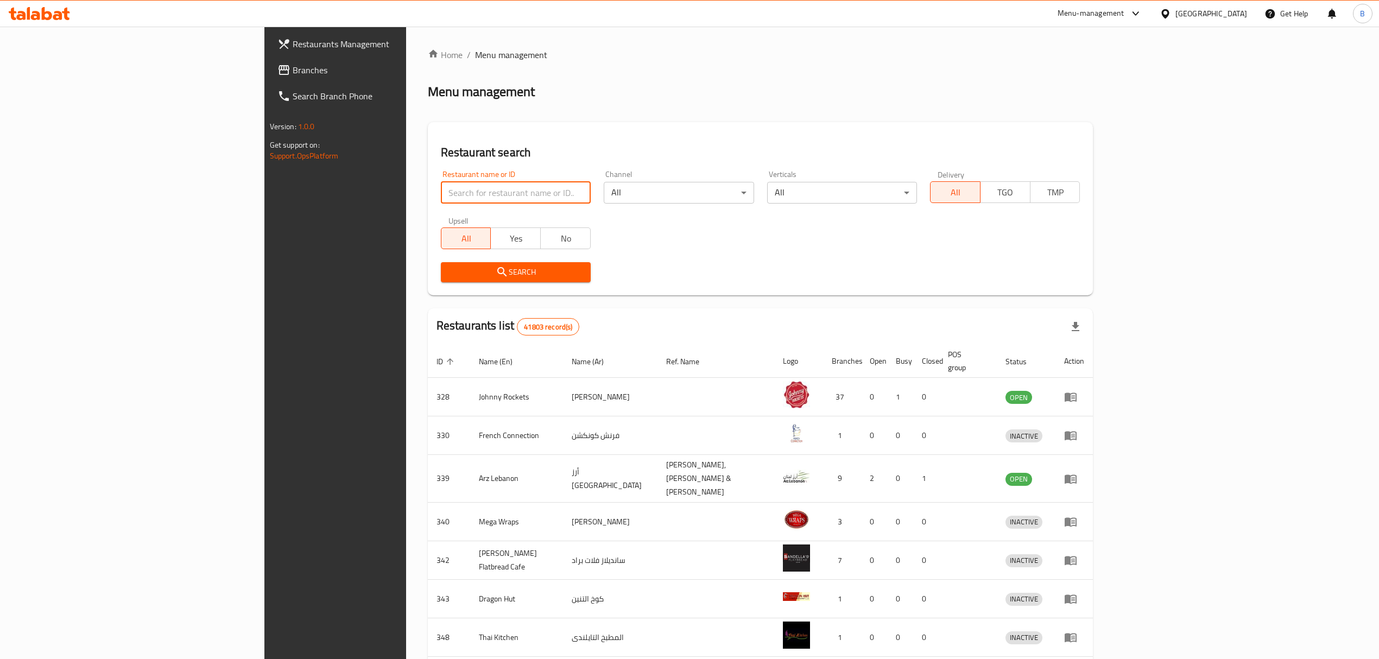
click at [441, 194] on input "search" at bounding box center [516, 193] width 150 height 22
type input "mozaabi"
click button "Search" at bounding box center [516, 272] width 150 height 20
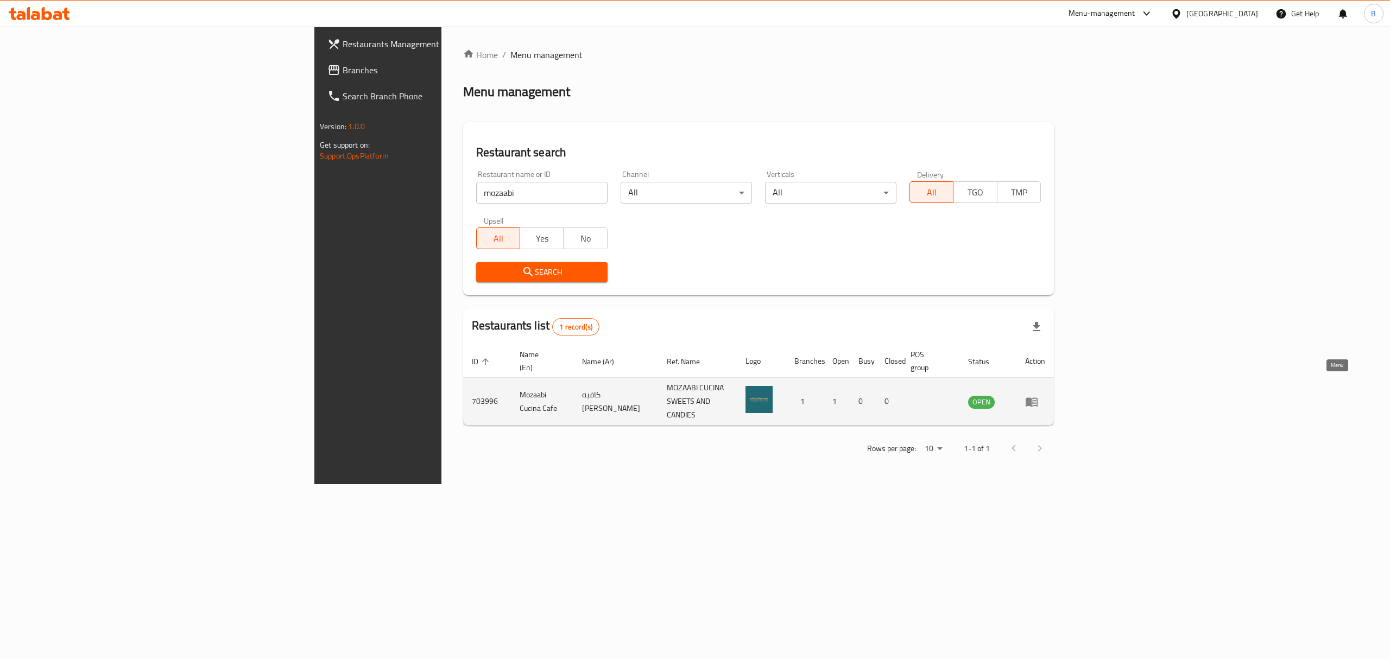
click at [1038, 397] on icon "enhanced table" at bounding box center [1032, 401] width 12 height 9
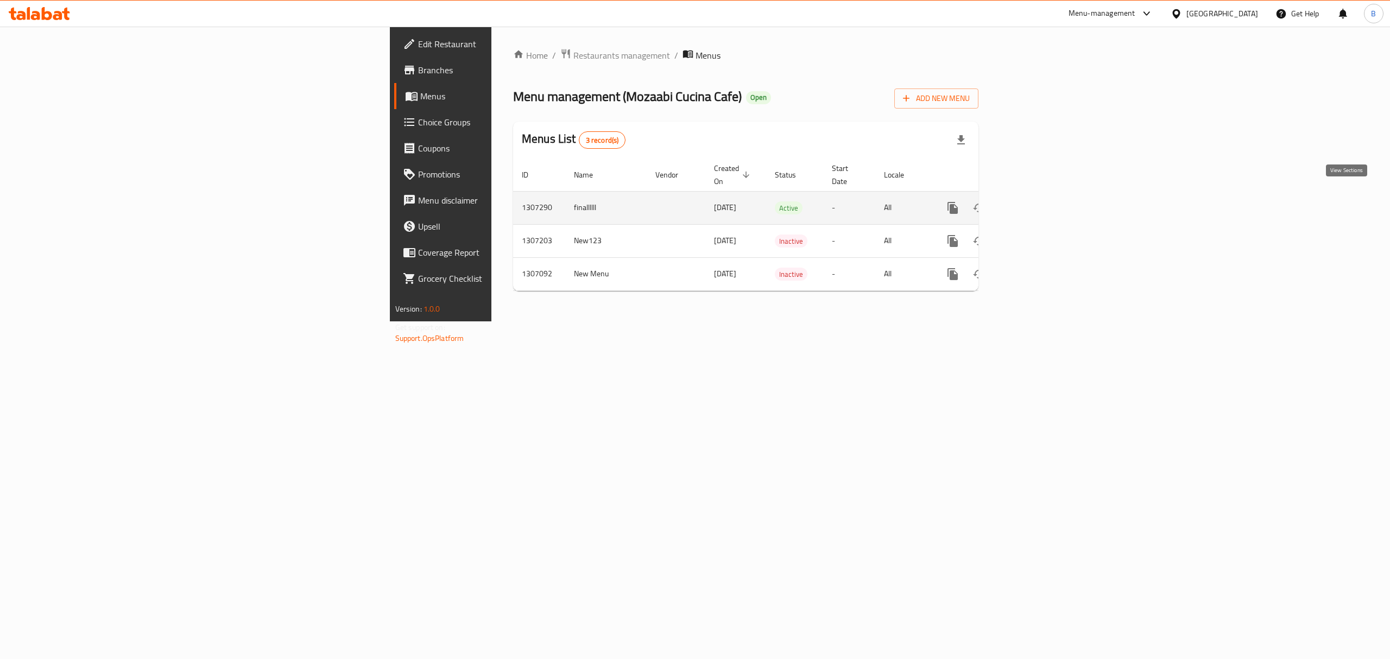
click at [1038, 203] on icon "enhanced table" at bounding box center [1031, 207] width 13 height 13
click at [1044, 205] on link "enhanced table" at bounding box center [1031, 207] width 26 height 26
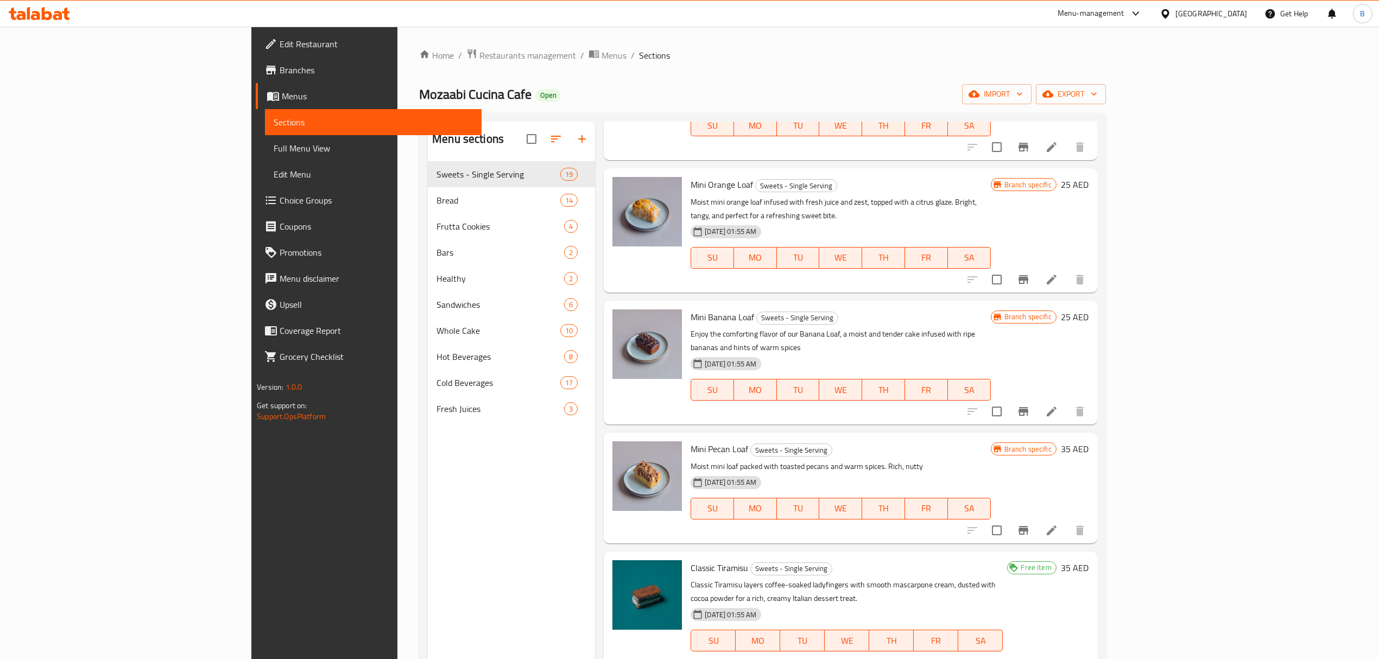
scroll to position [241, 0]
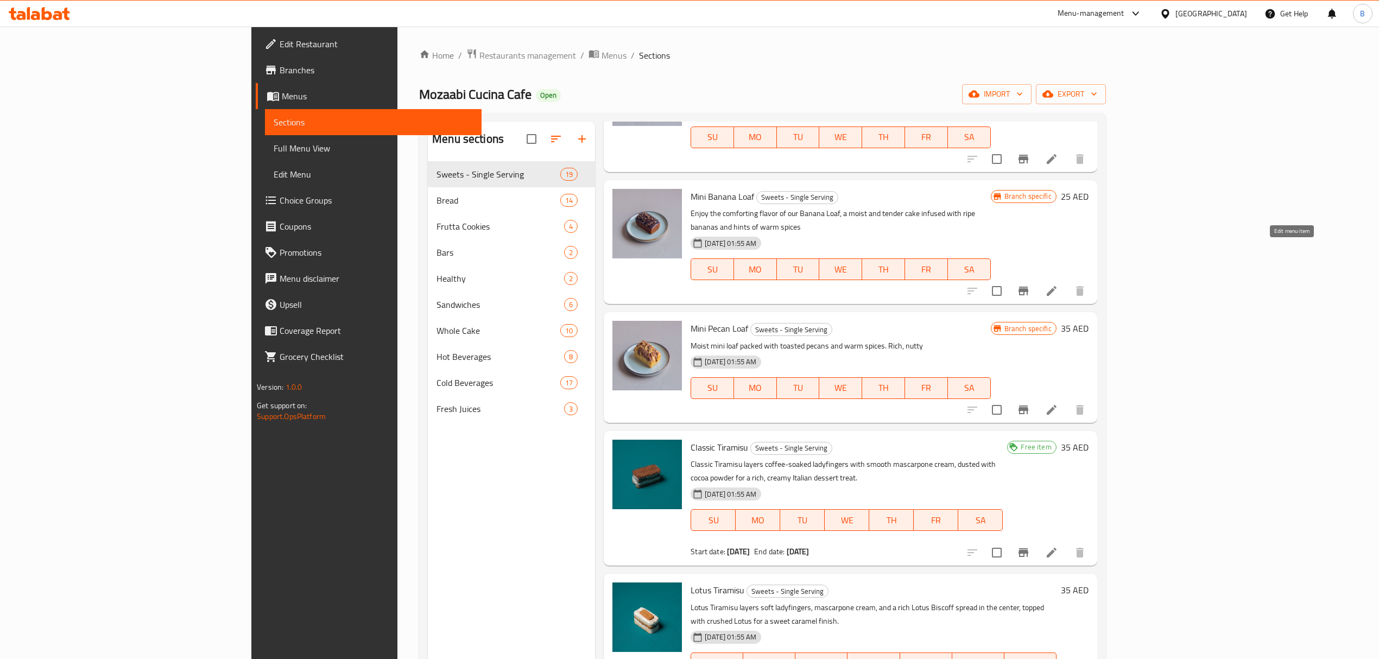
click at [1058, 285] on icon at bounding box center [1051, 291] width 13 height 13
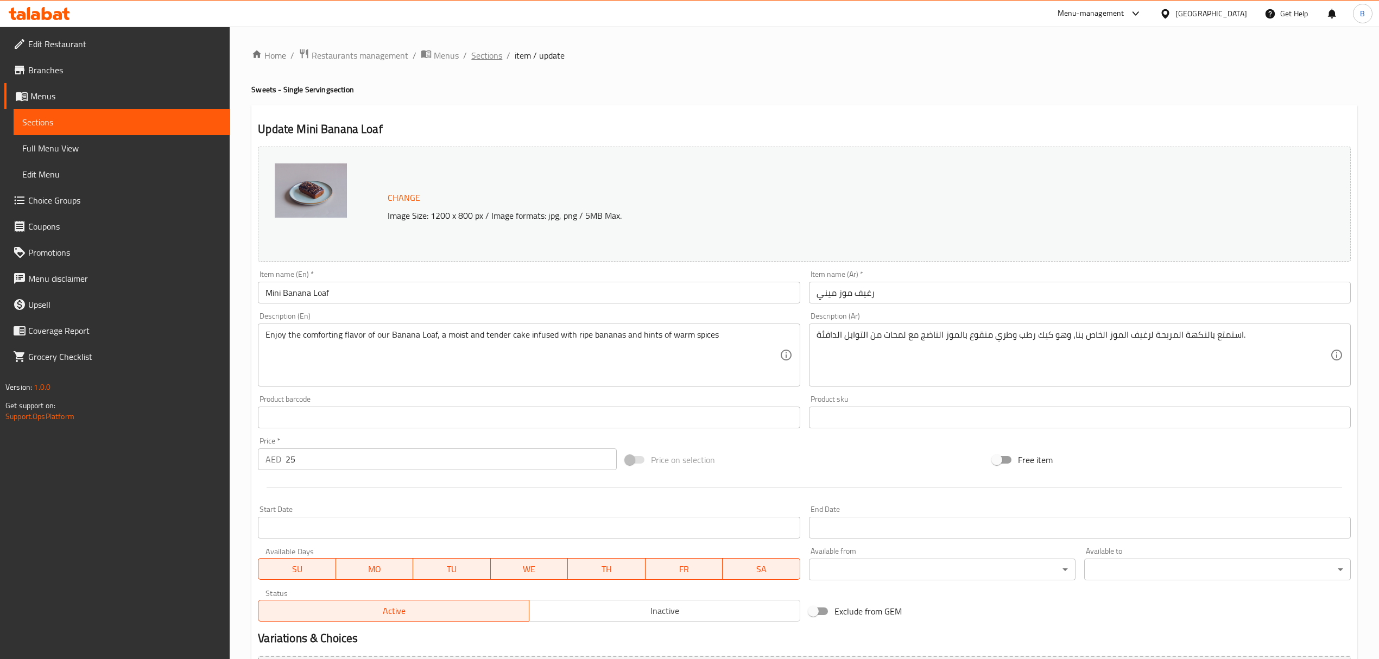
click at [494, 54] on span "Sections" at bounding box center [486, 55] width 31 height 13
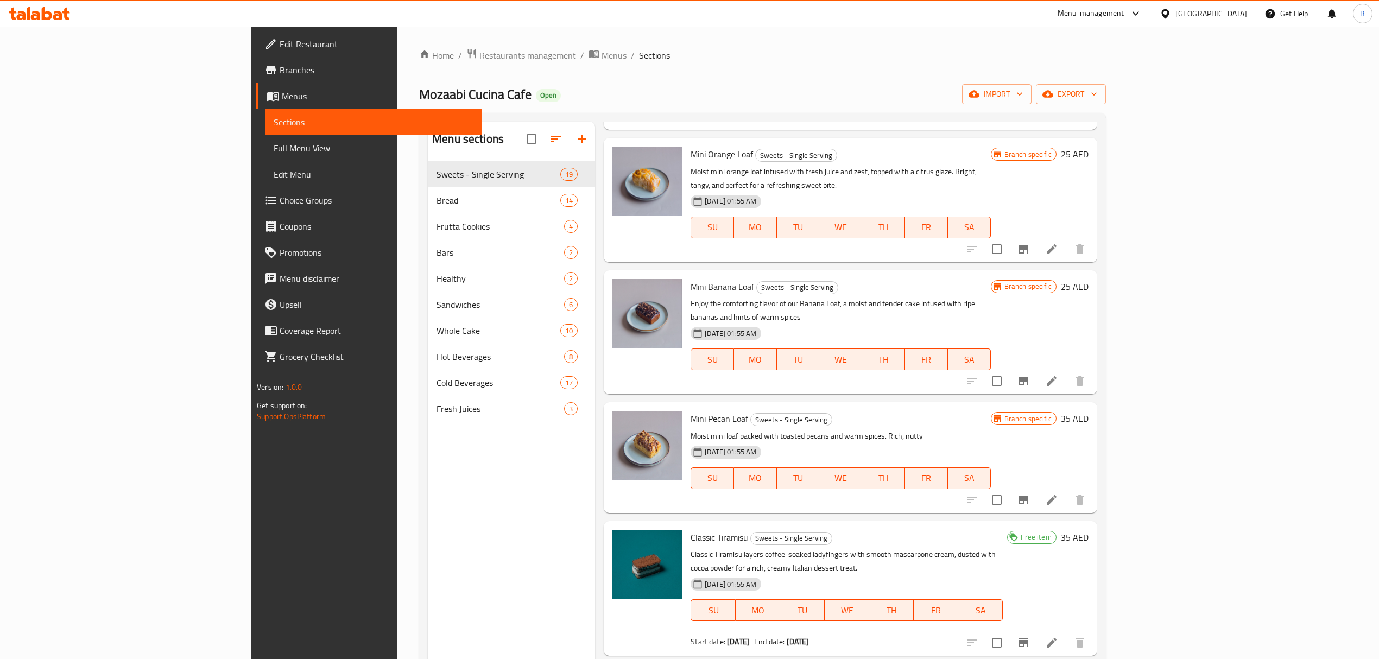
scroll to position [241, 0]
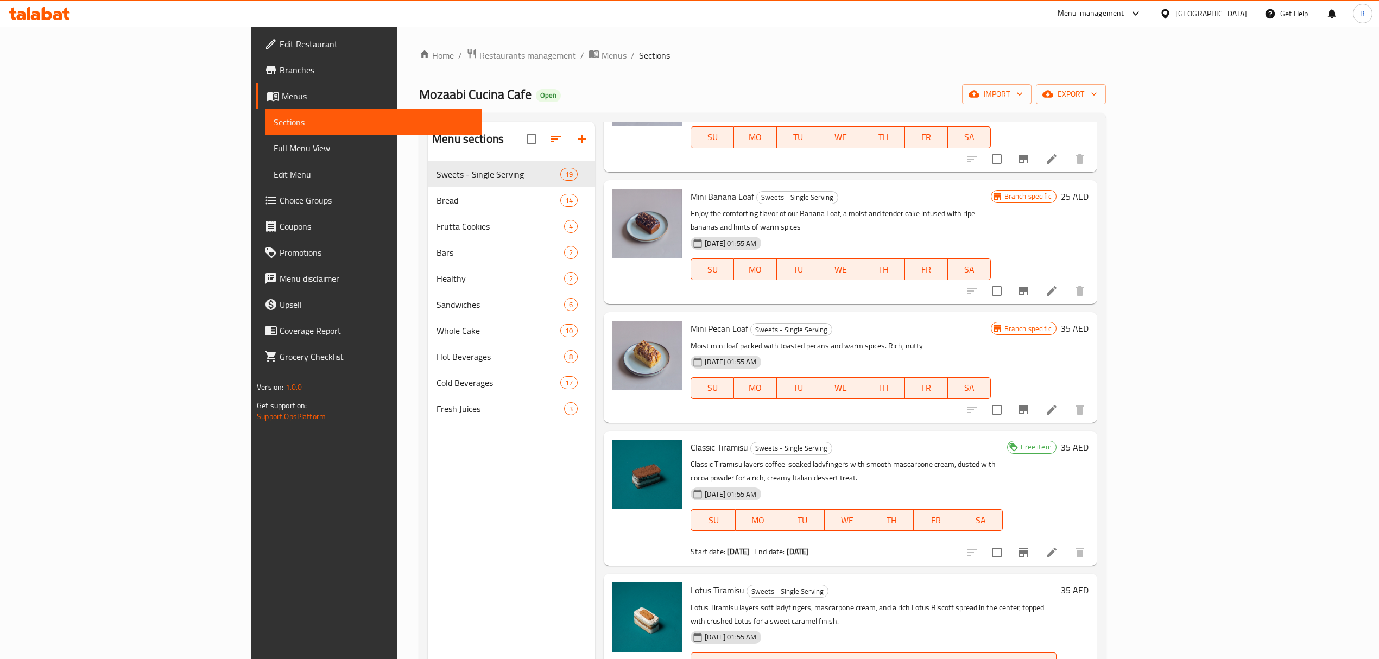
click at [1058, 546] on icon at bounding box center [1051, 552] width 13 height 13
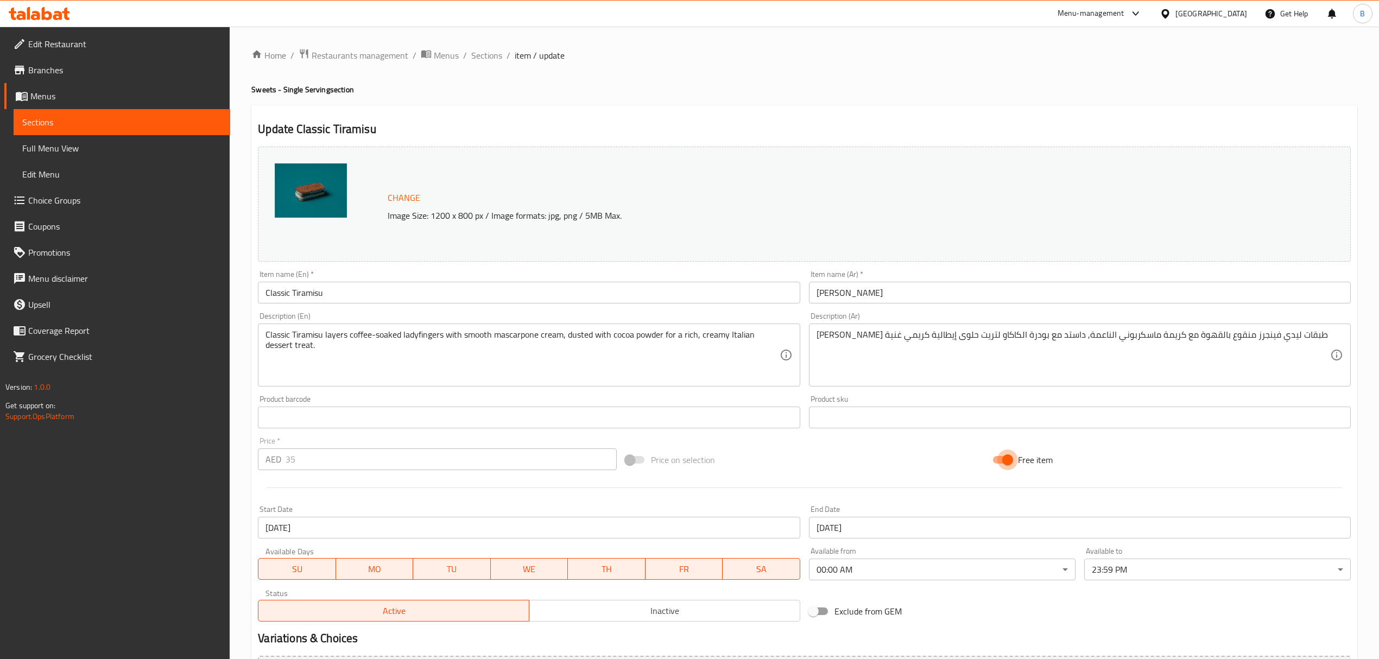
click at [1008, 458] on input "Free item" at bounding box center [1008, 460] width 62 height 21
checkbox input "false"
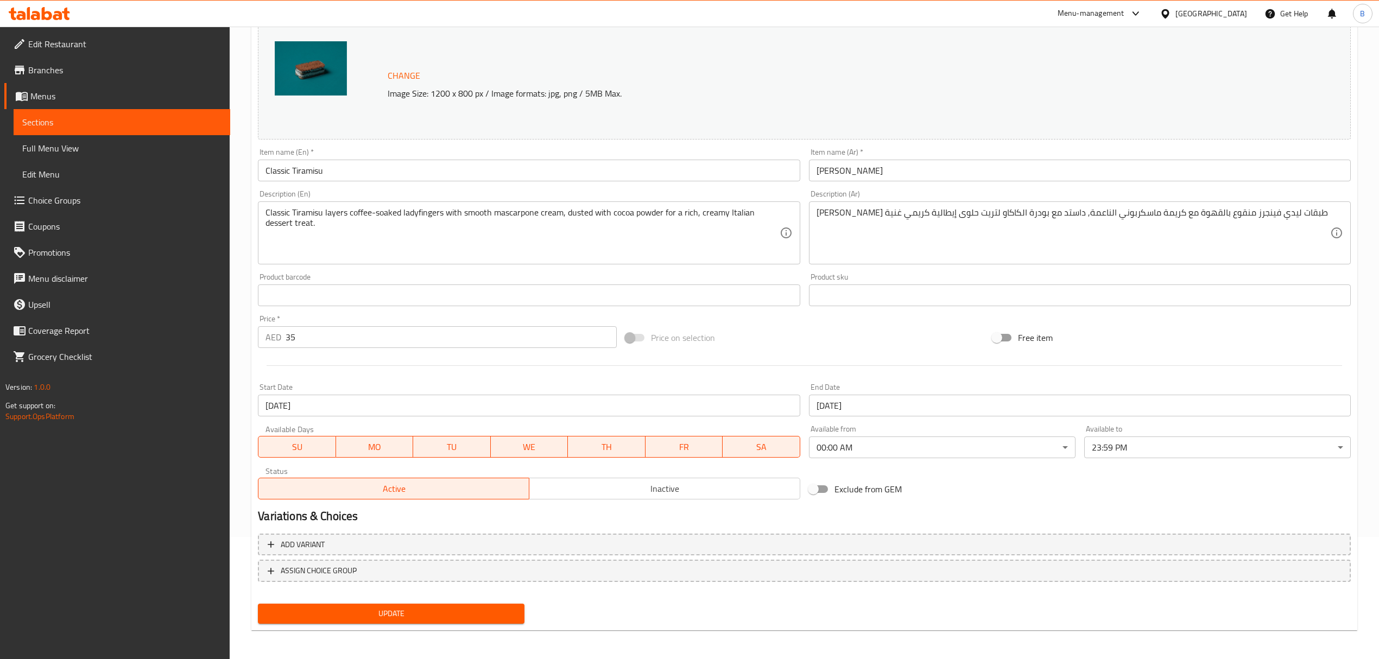
scroll to position [123, 0]
click at [442, 615] on span "Update" at bounding box center [391, 614] width 249 height 14
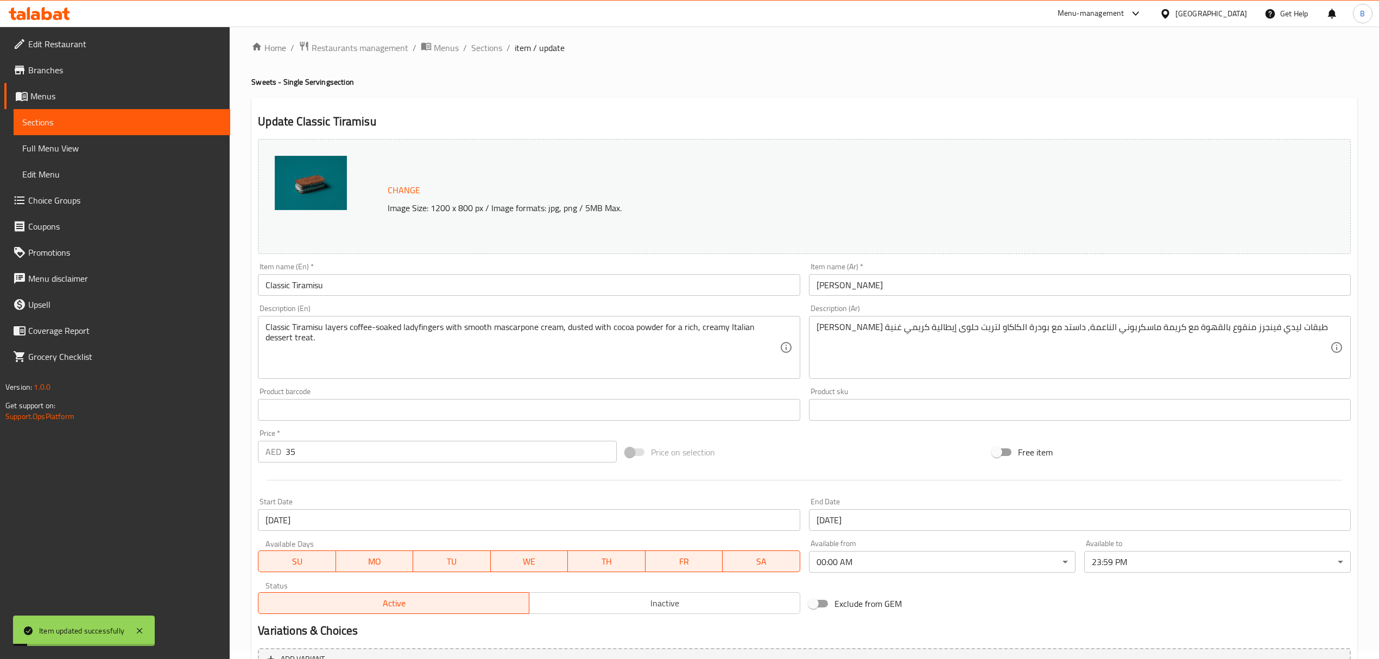
scroll to position [0, 0]
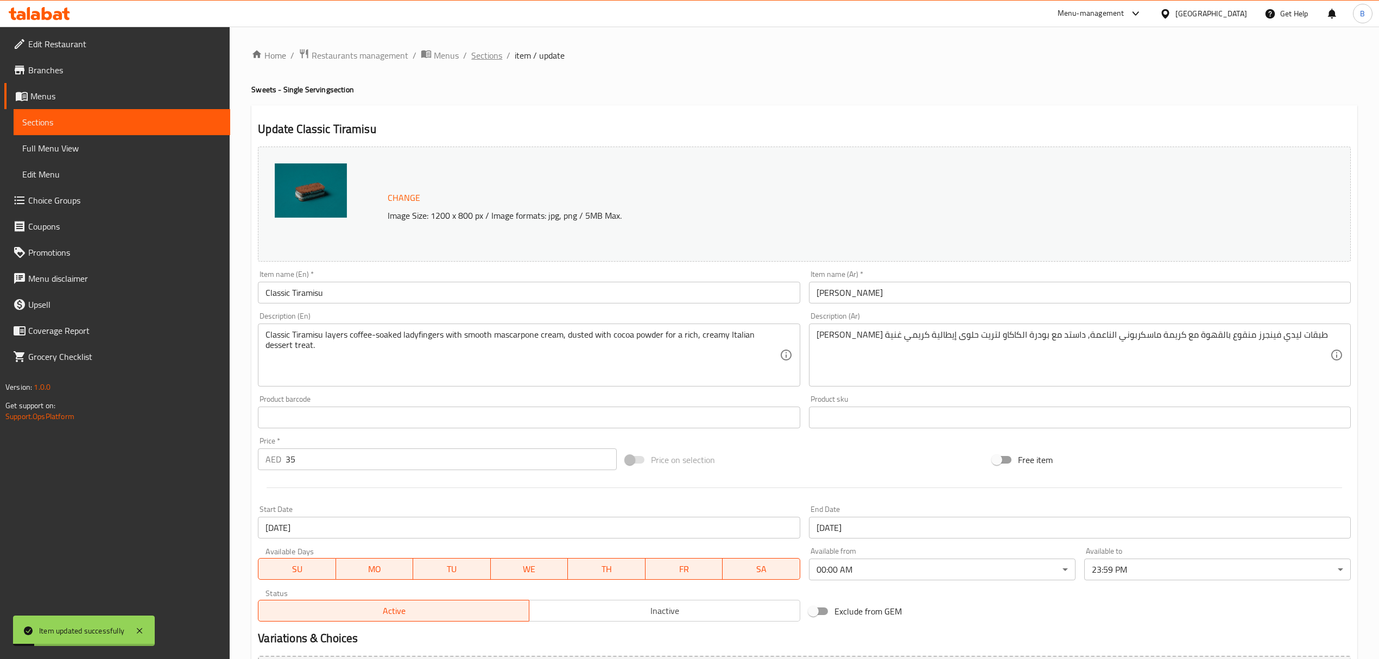
click at [475, 50] on span "Sections" at bounding box center [486, 55] width 31 height 13
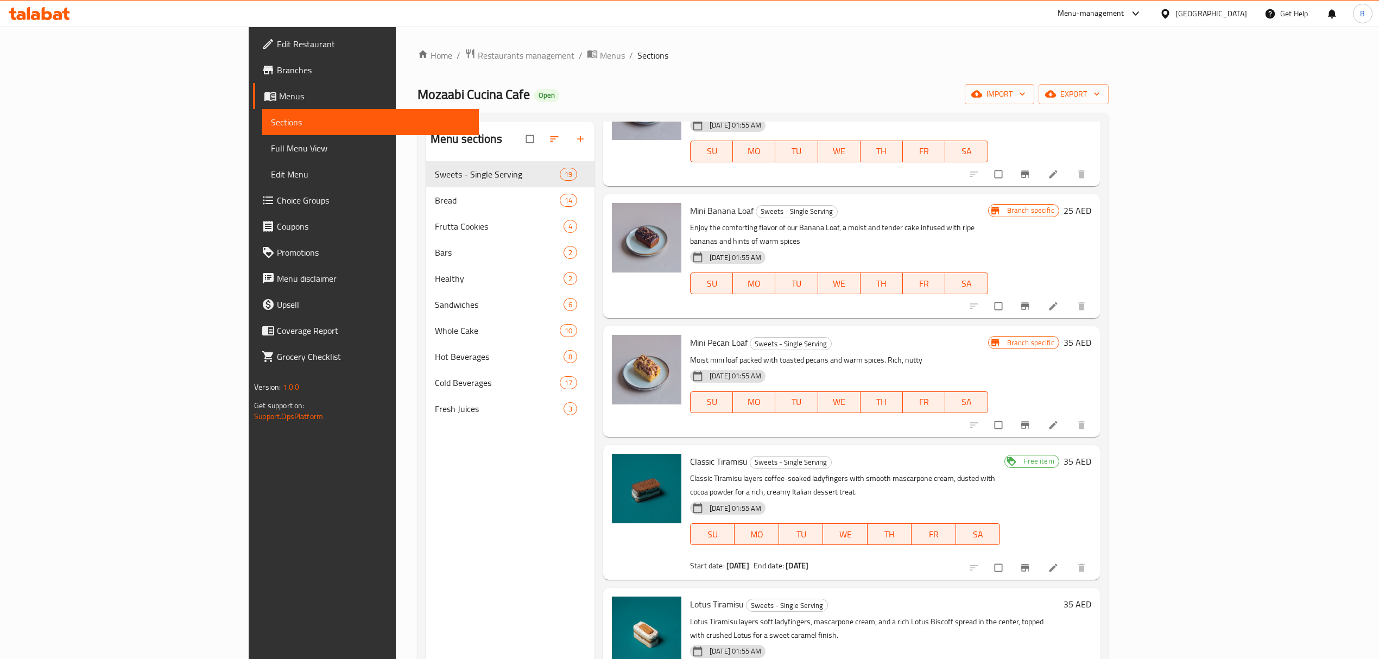
scroll to position [362, 0]
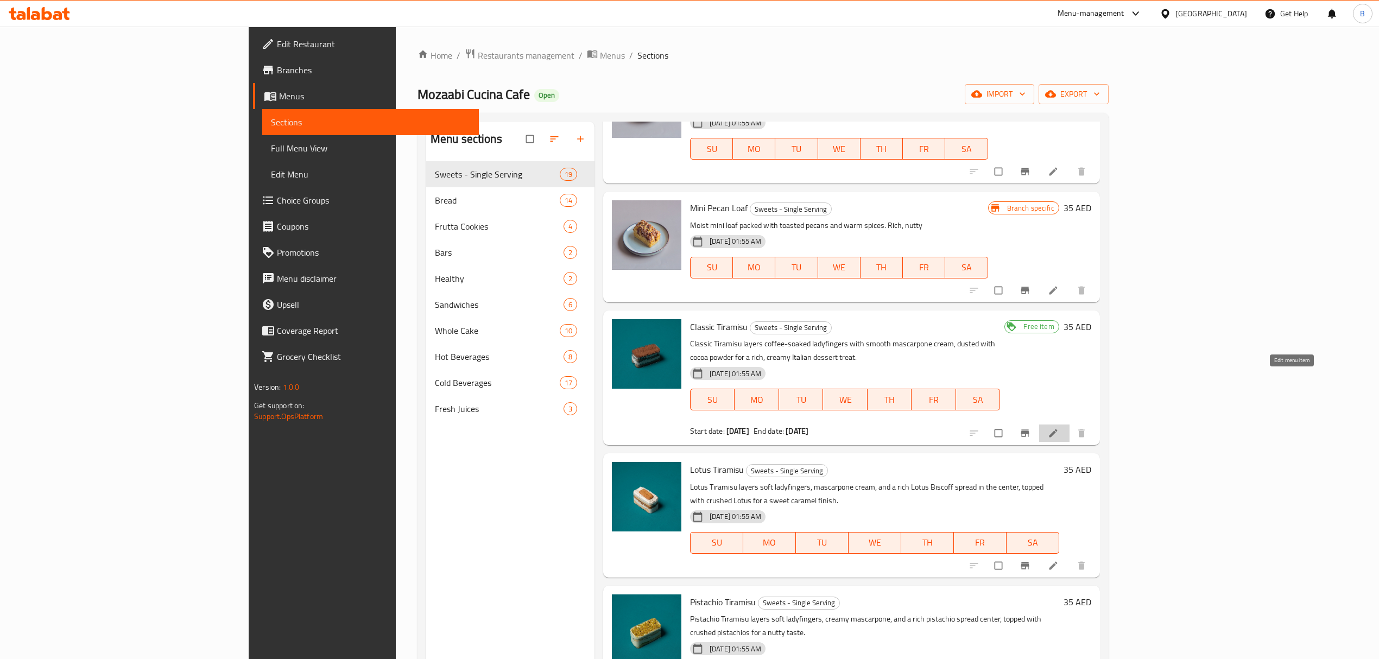
click at [1059, 428] on icon at bounding box center [1053, 433] width 11 height 11
